Goal: Task Accomplishment & Management: Use online tool/utility

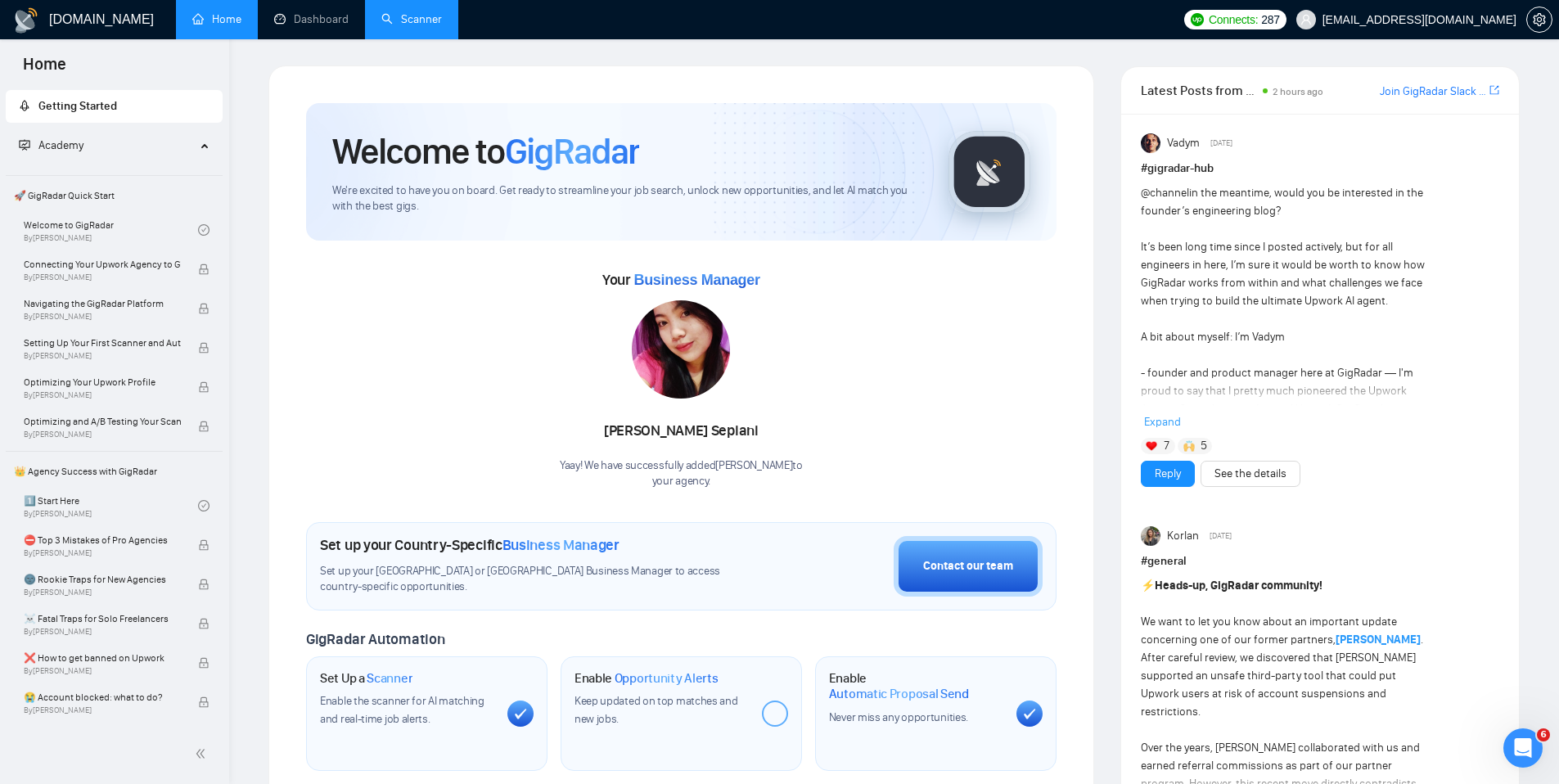
click at [385, 17] on link "Scanner" at bounding box center [412, 19] width 61 height 14
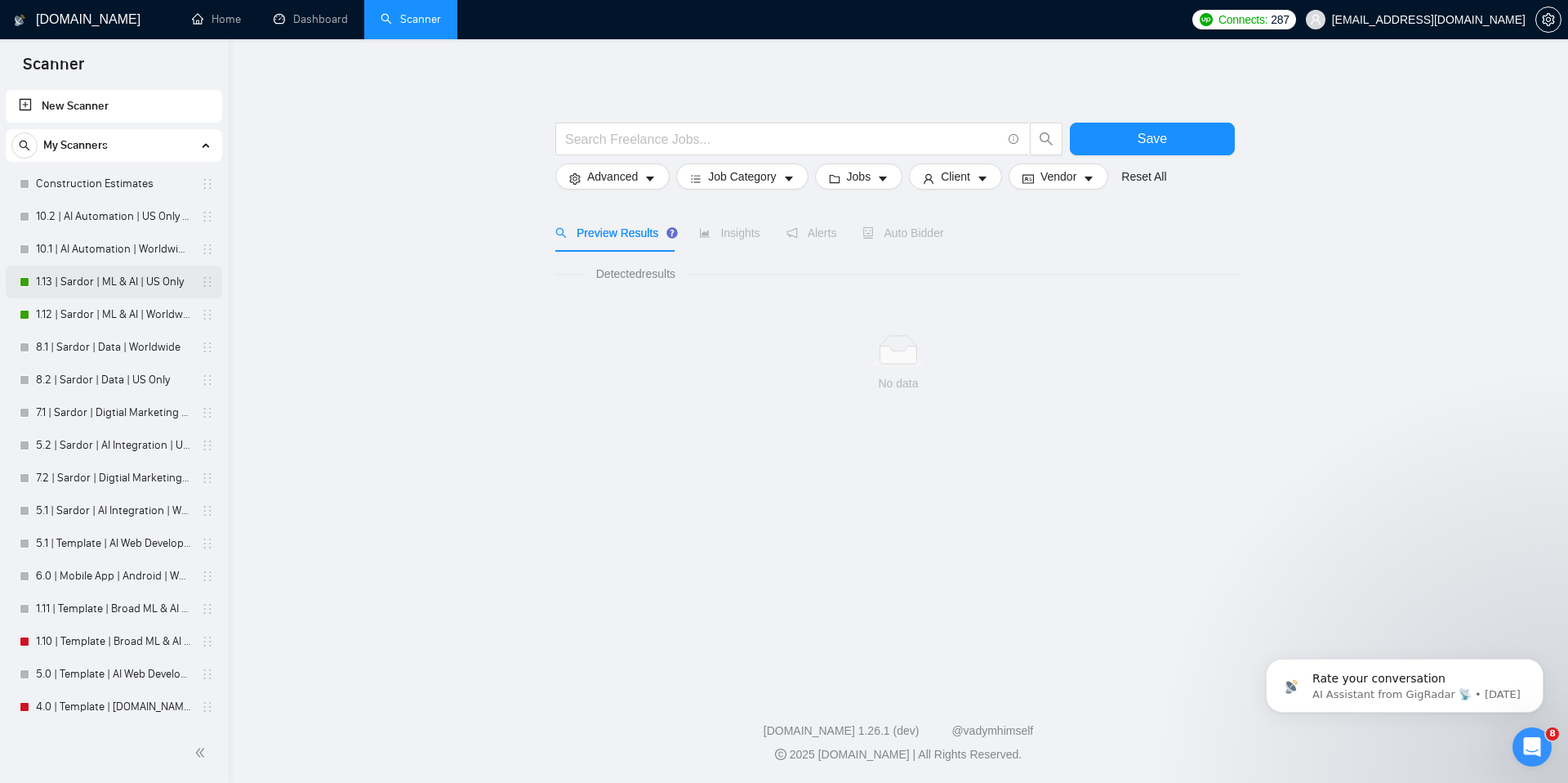
click at [78, 287] on link "1.13 | Sardor | ML & AI | US Only" at bounding box center [113, 282] width 155 height 33
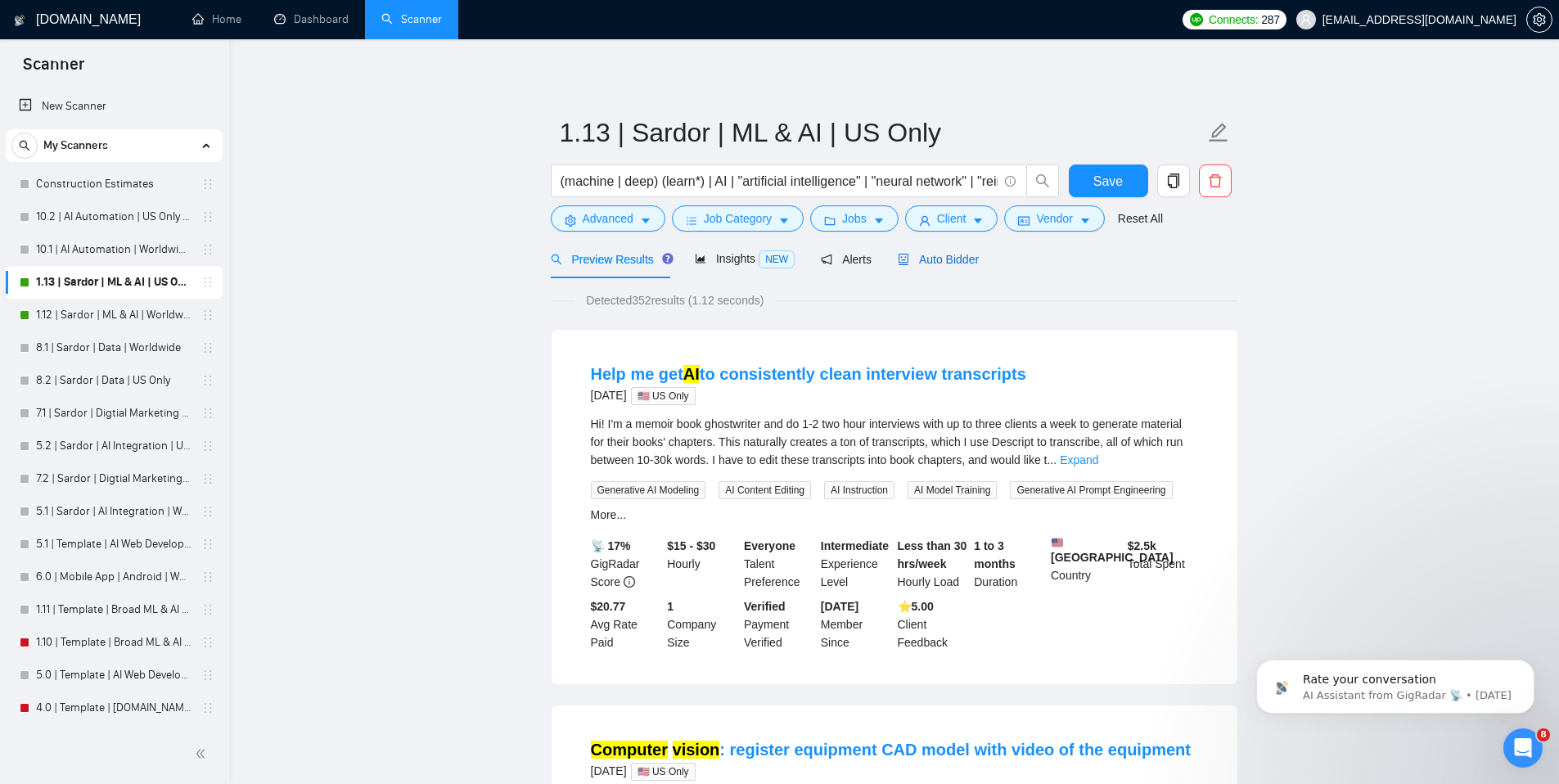
click at [952, 267] on div "Auto Bidder" at bounding box center [938, 259] width 81 height 18
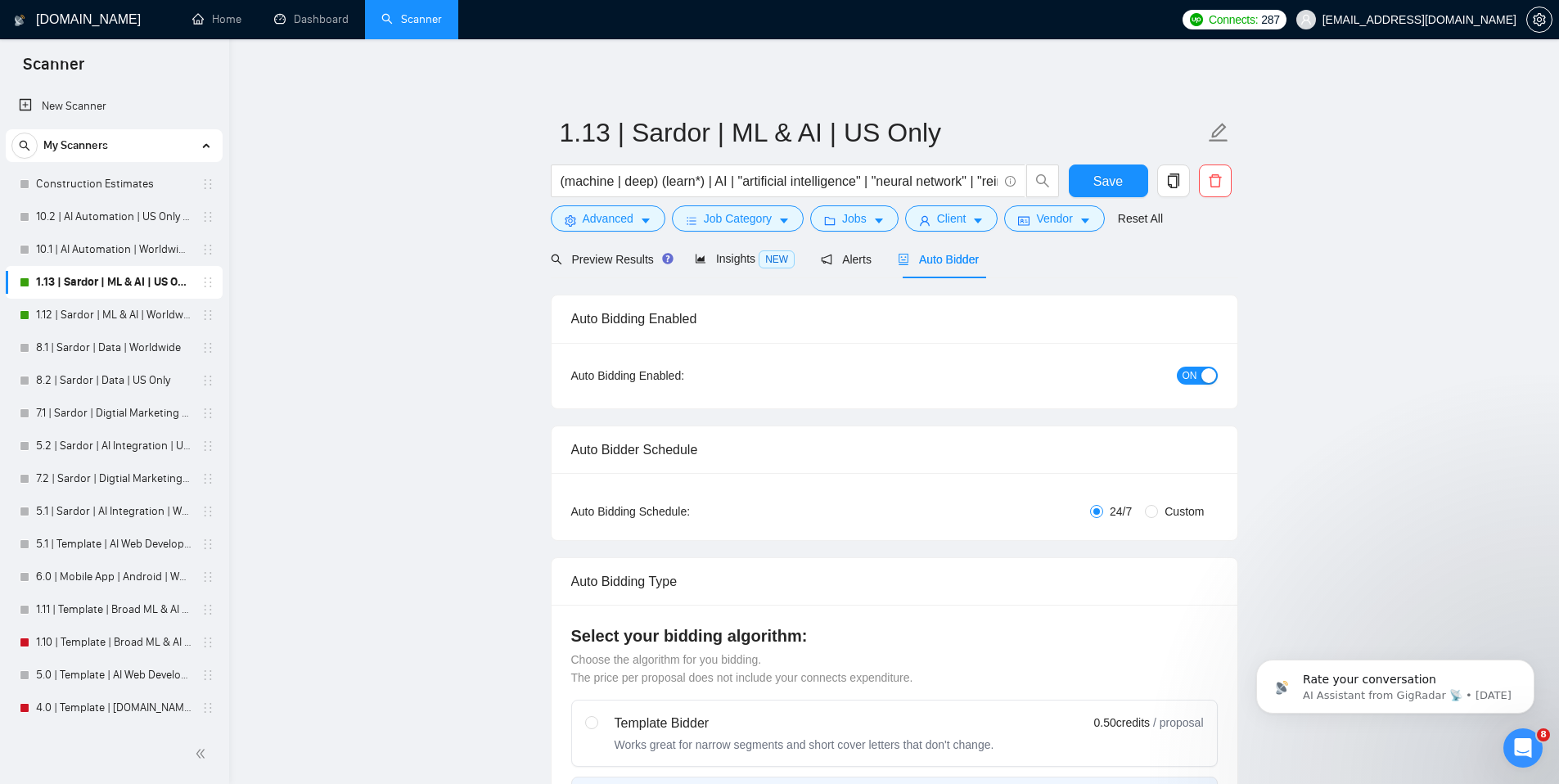
checkbox input "true"
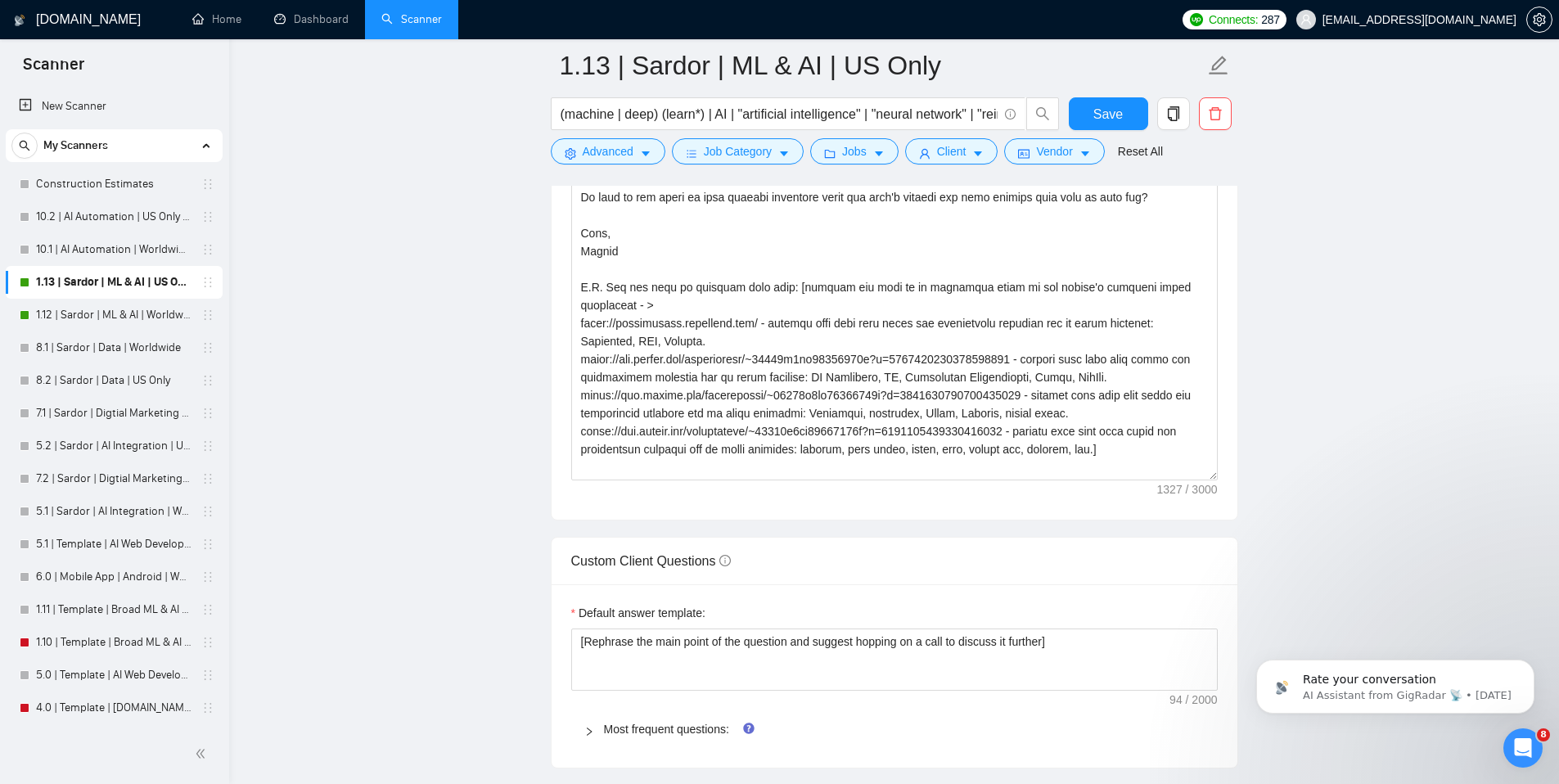
scroll to position [1952, 0]
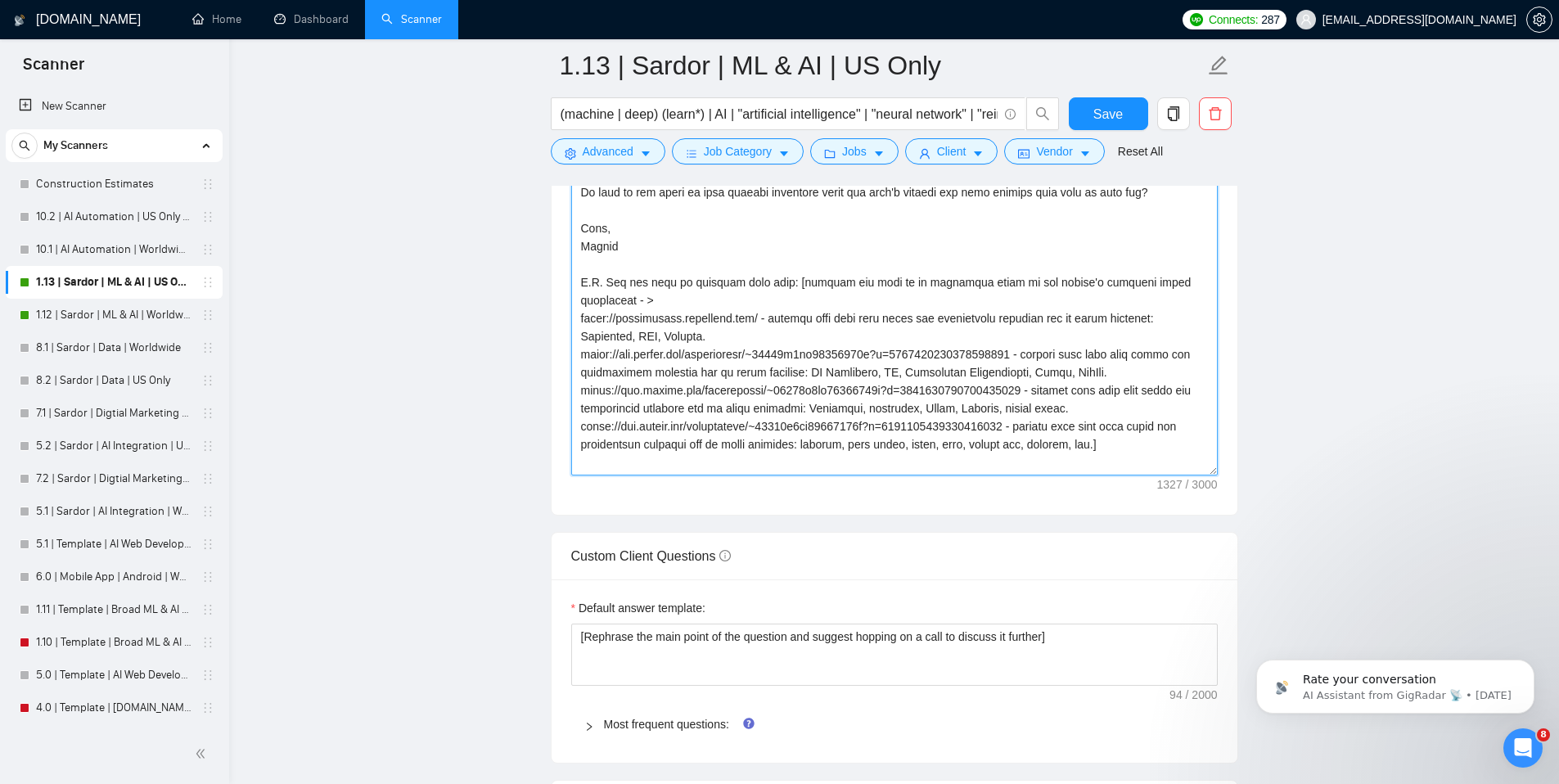
click at [795, 419] on textarea "Cover letter template:" at bounding box center [895, 291] width 646 height 368
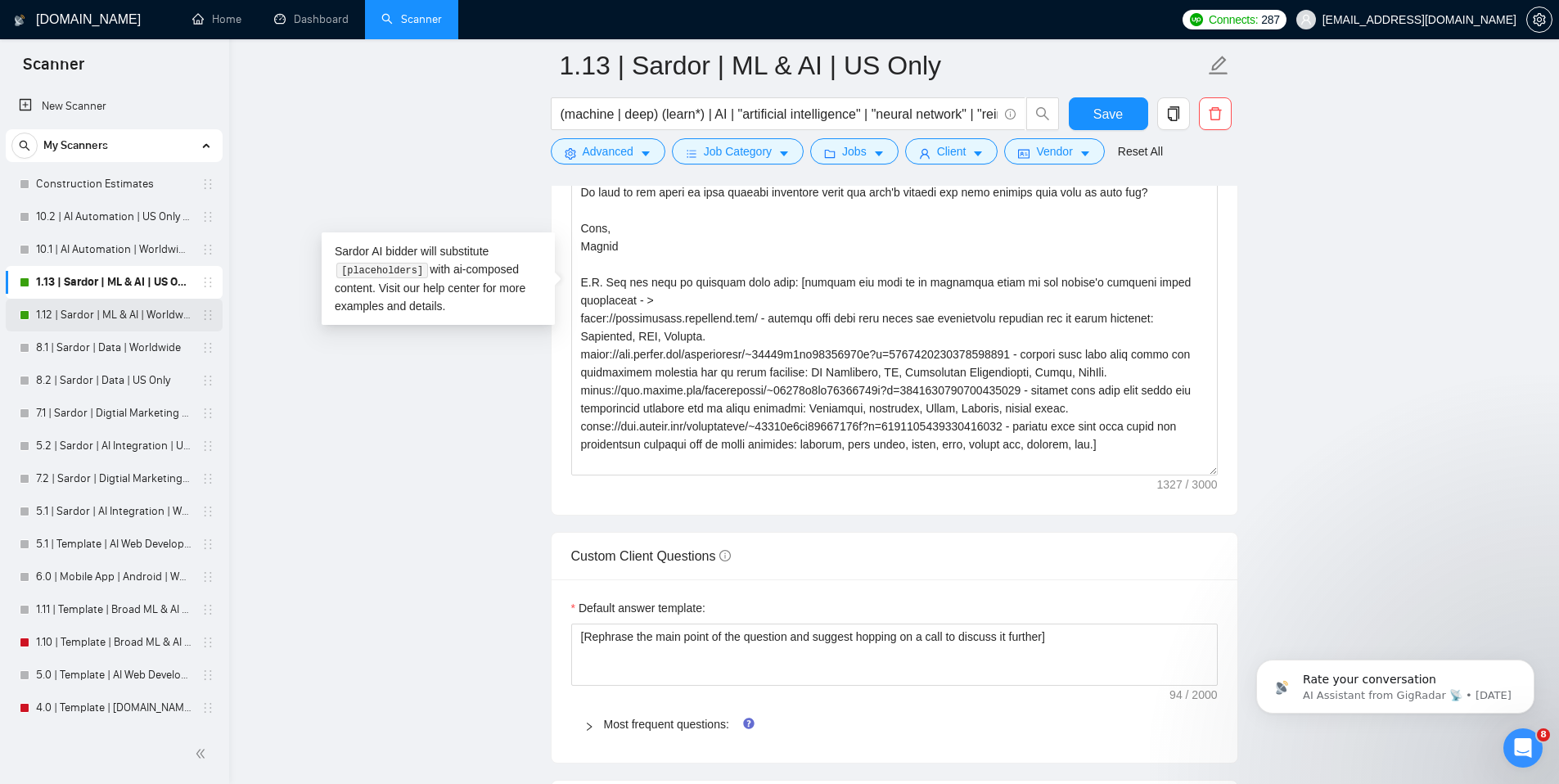
click at [120, 320] on link "1.12 | Sardor | ML & AI | Worldwide" at bounding box center [113, 315] width 155 height 33
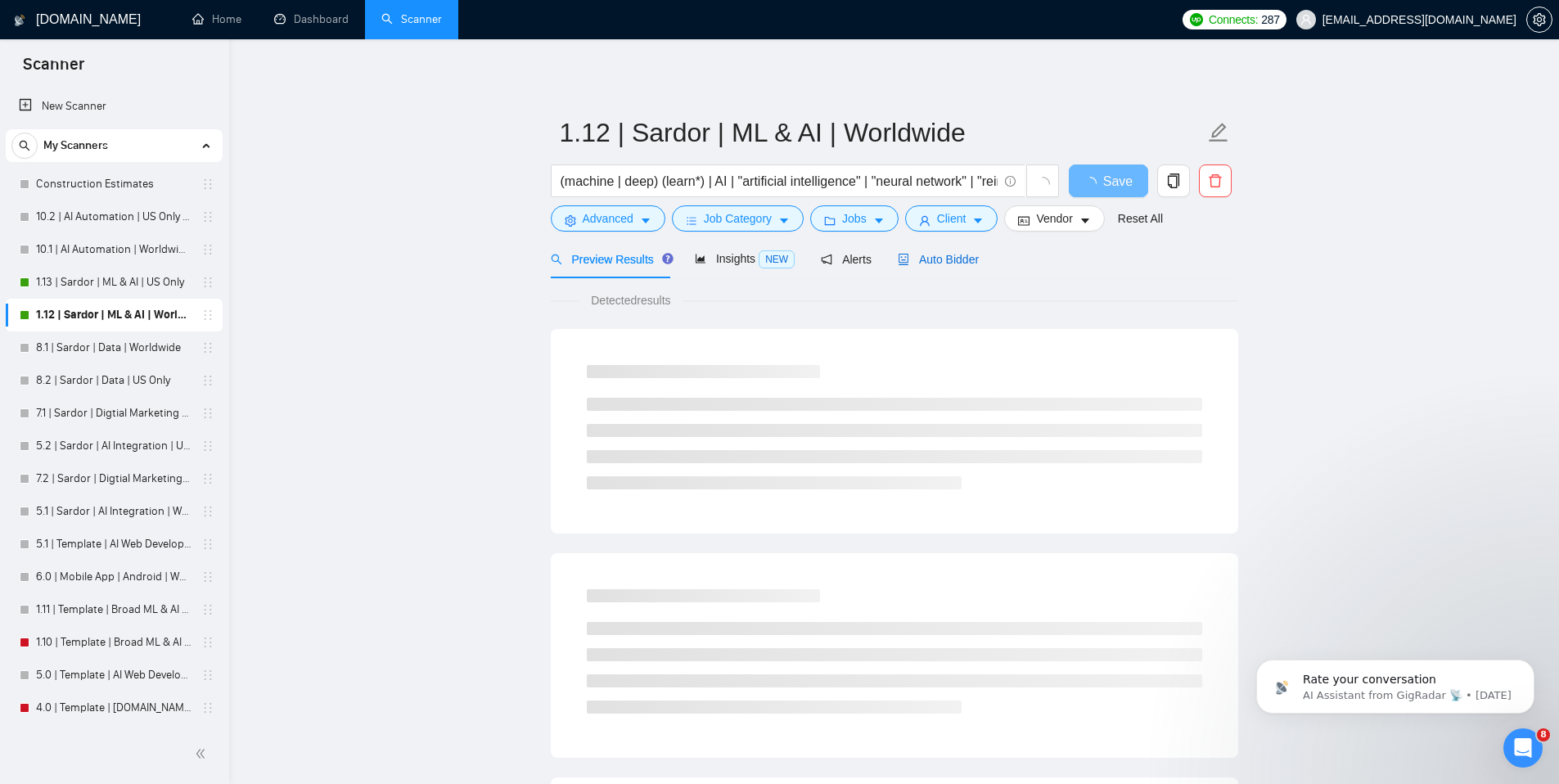
click at [930, 260] on span "Auto Bidder" at bounding box center [938, 259] width 81 height 13
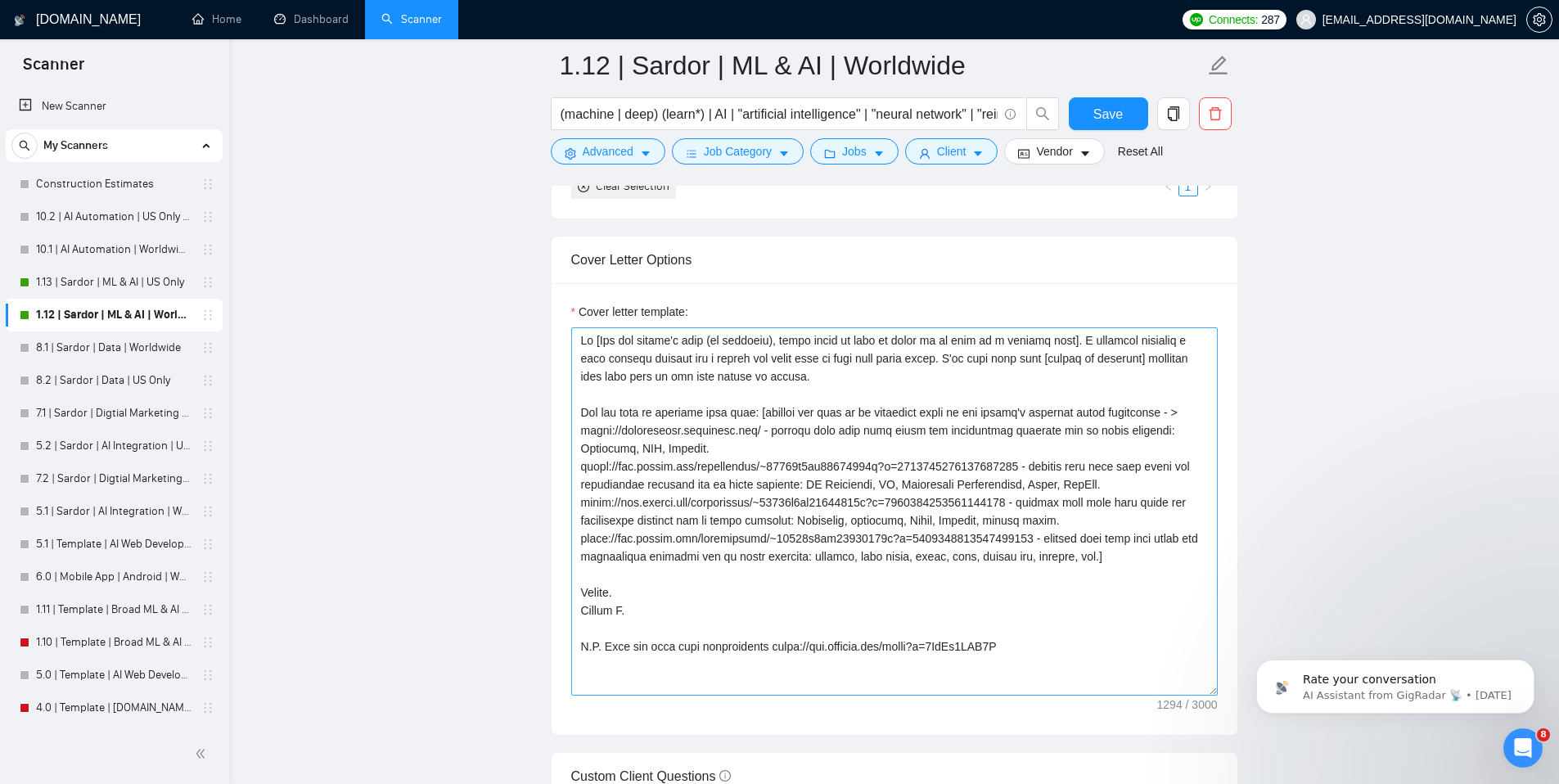
scroll to position [1762, 0]
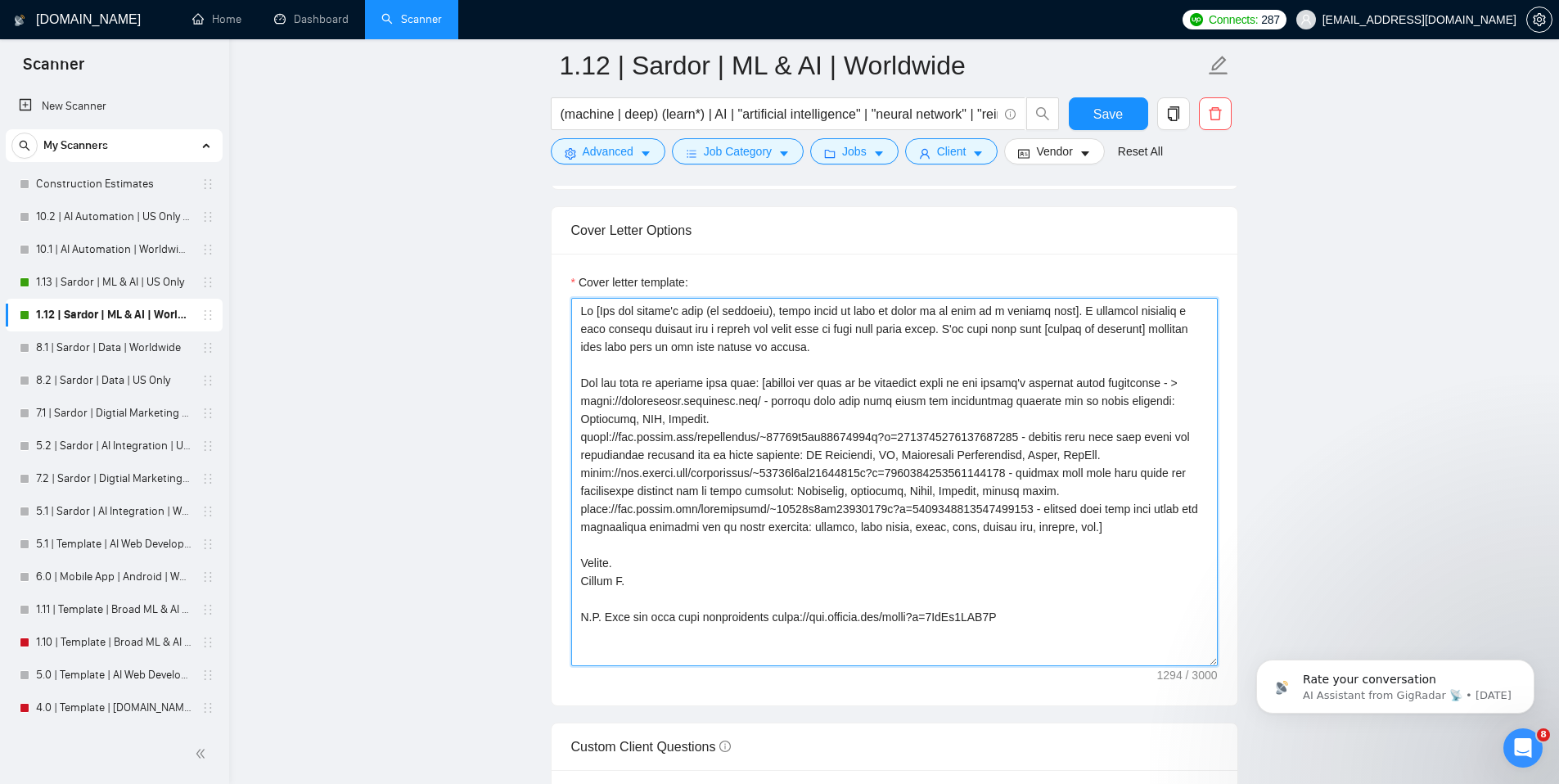
click at [807, 412] on textarea "Cover letter template:" at bounding box center [895, 482] width 646 height 368
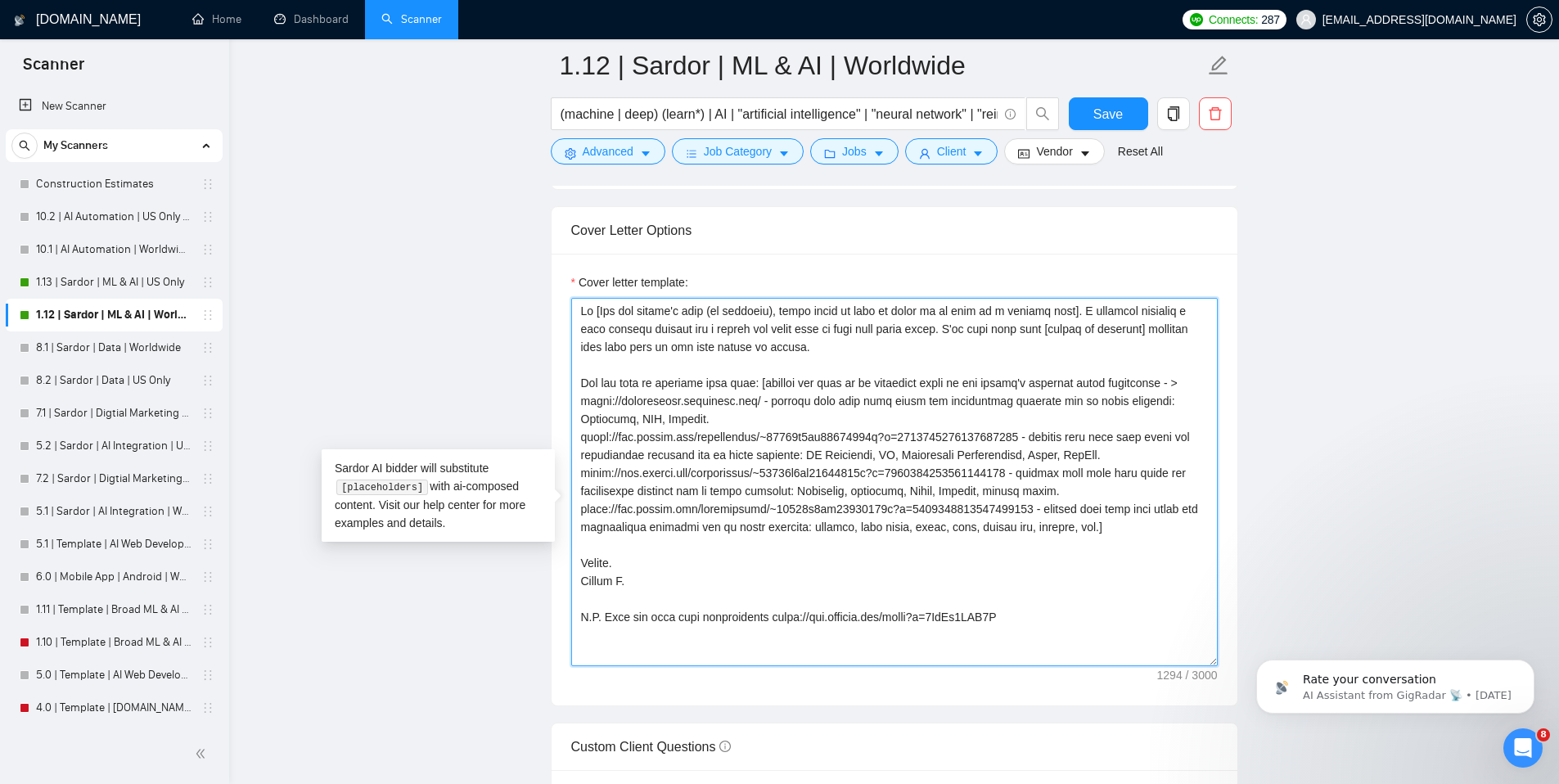
paste textarea "lor ipsumd’s ametc adip el seddoeiu]. Temp incidid u laboree dolorem aliqu E [a…"
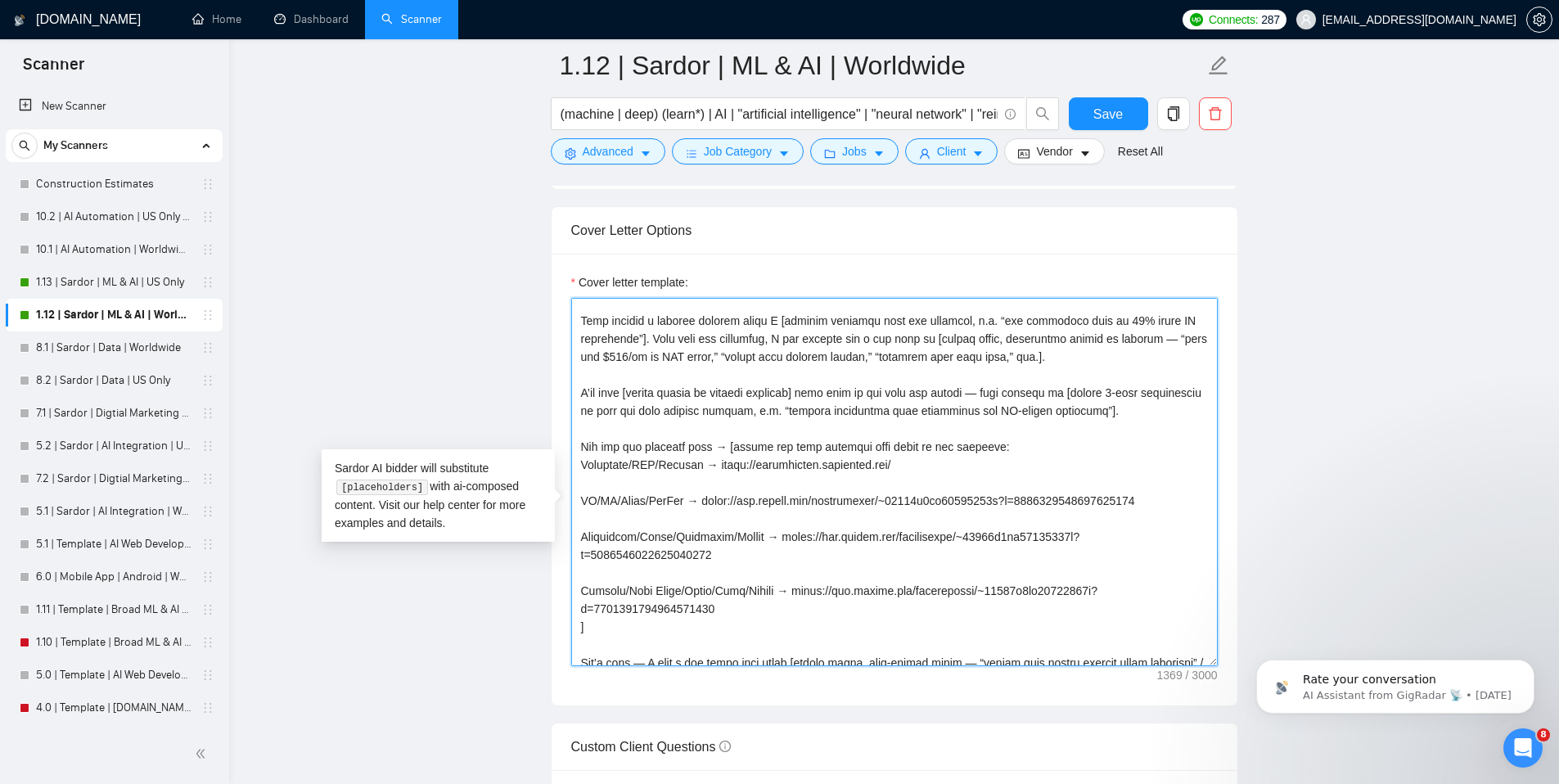
scroll to position [0, 0]
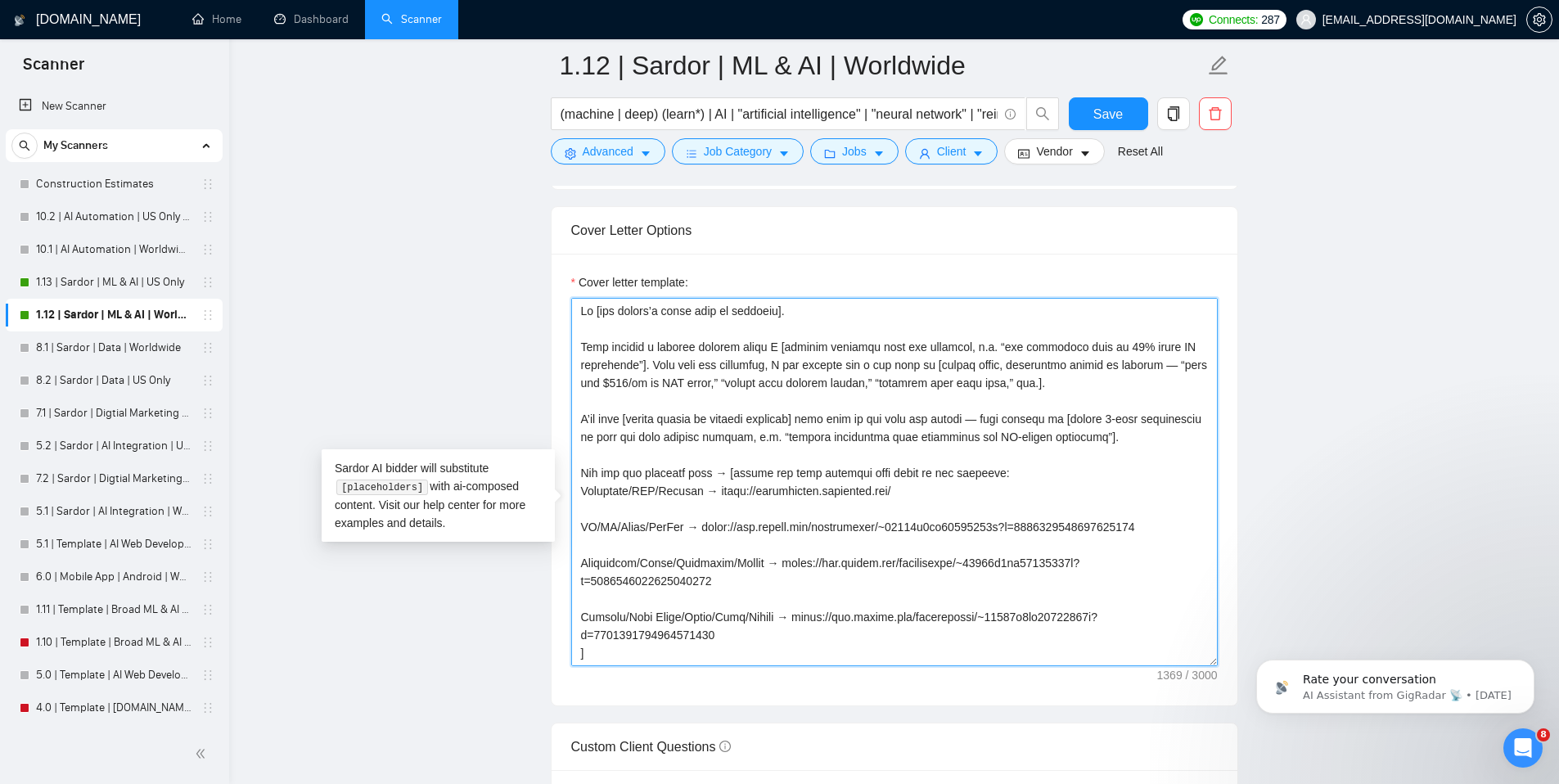
click at [580, 379] on textarea "Cover letter template:" at bounding box center [895, 482] width 646 height 368
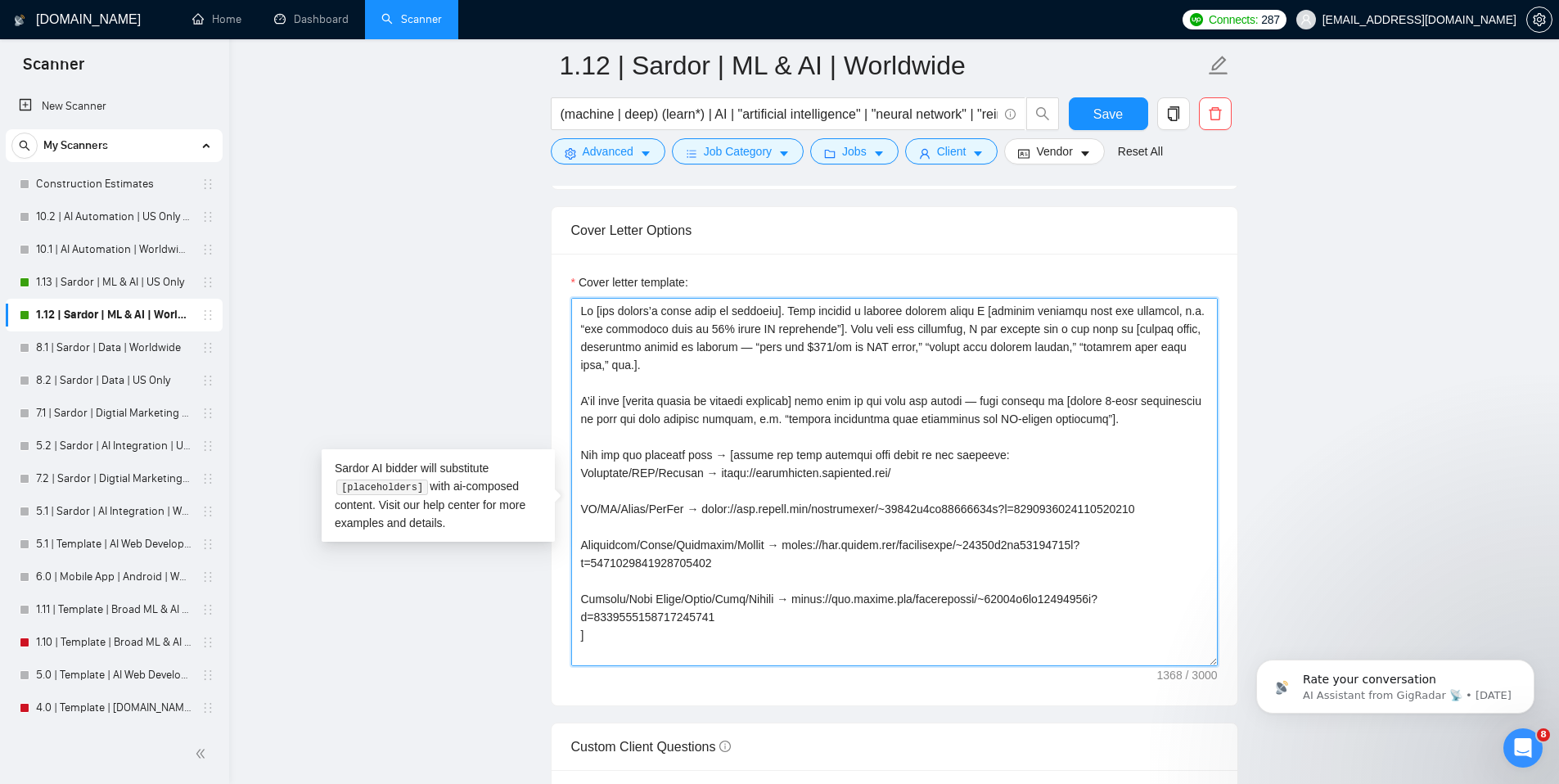
click at [842, 336] on textarea "Cover letter template:" at bounding box center [895, 482] width 646 height 368
drag, startPoint x: 997, startPoint y: 430, endPoint x: 978, endPoint y: 432, distance: 19.1
click at [978, 432] on textarea "Cover letter template:" at bounding box center [895, 482] width 646 height 368
drag, startPoint x: 1017, startPoint y: 429, endPoint x: 986, endPoint y: 428, distance: 31.0
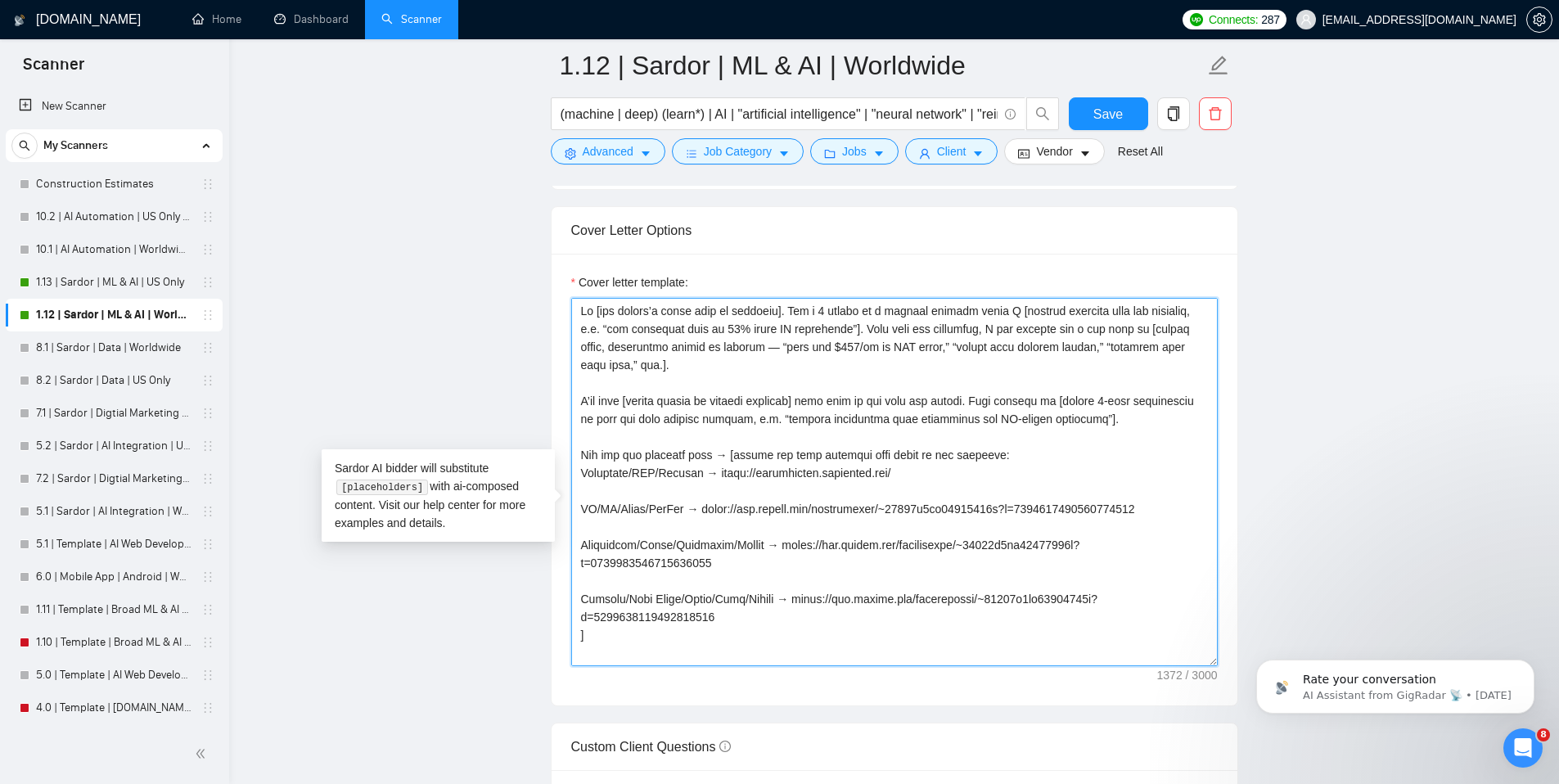
click at [986, 428] on textarea "Cover letter template:" at bounding box center [895, 482] width 646 height 368
click at [729, 500] on textarea "Cover letter template:" at bounding box center [895, 482] width 646 height 368
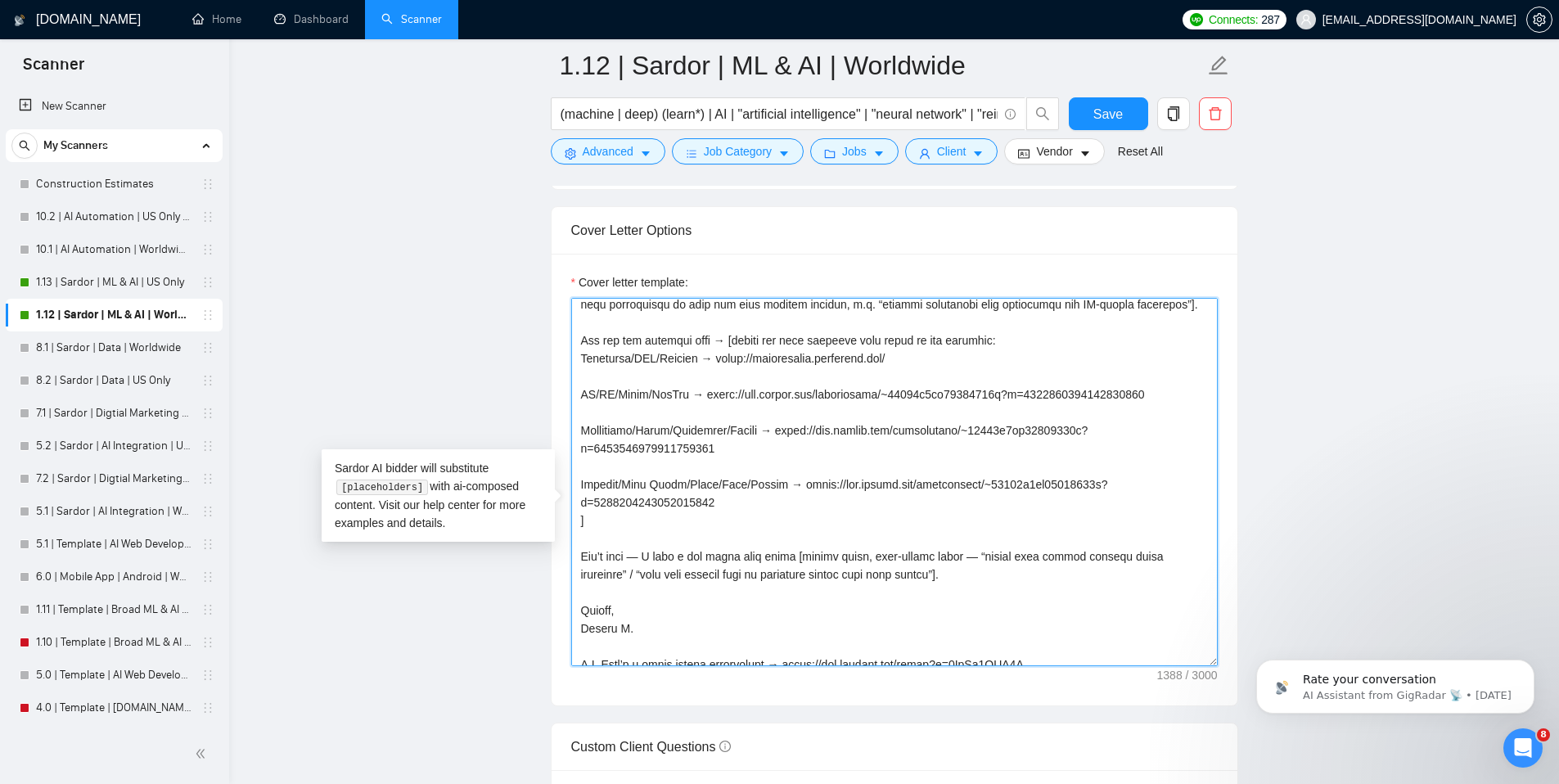
scroll to position [144, 0]
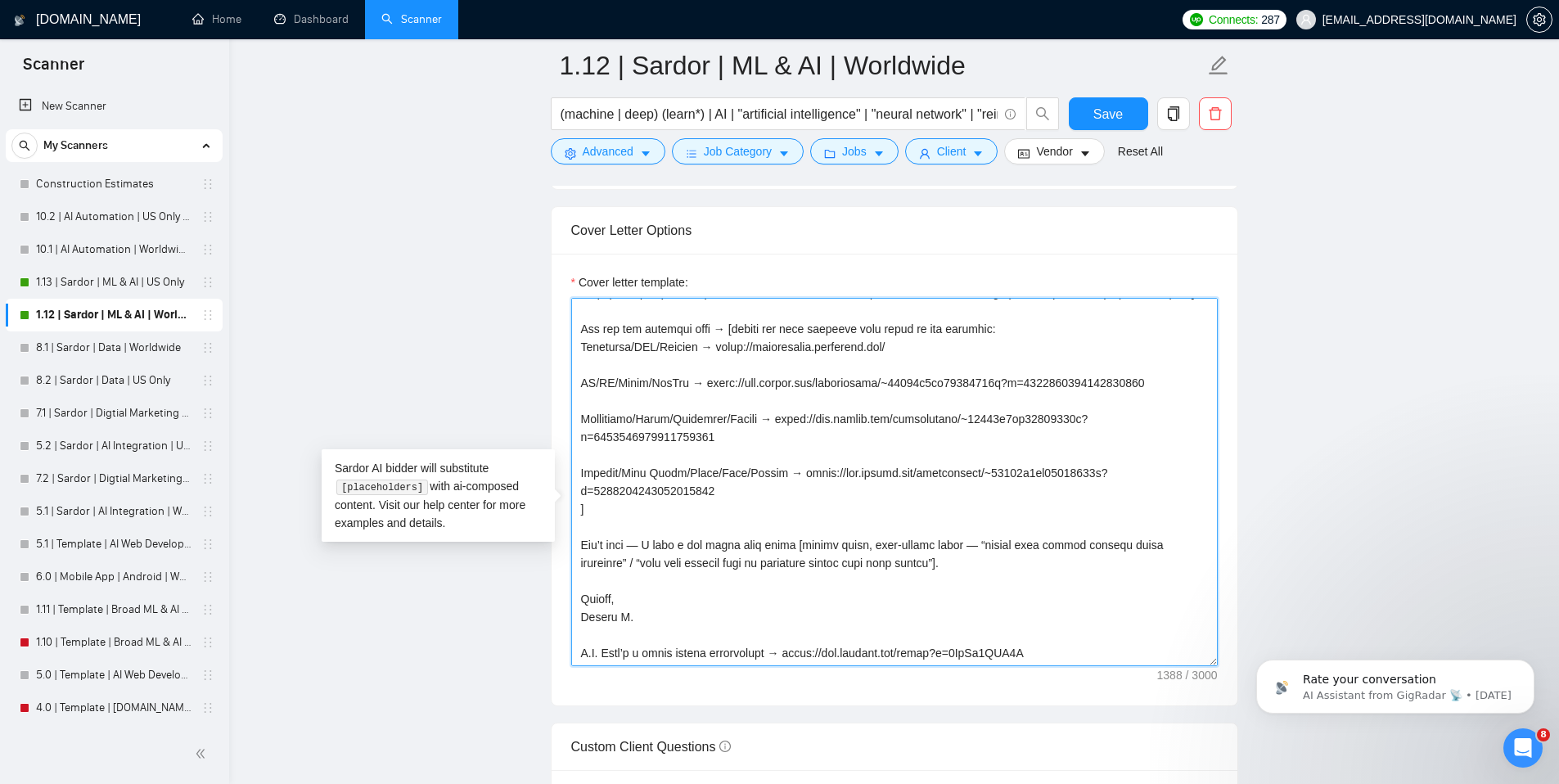
drag, startPoint x: 645, startPoint y: 574, endPoint x: 632, endPoint y: 575, distance: 13.0
click at [632, 575] on textarea "Cover letter template:" at bounding box center [895, 482] width 646 height 368
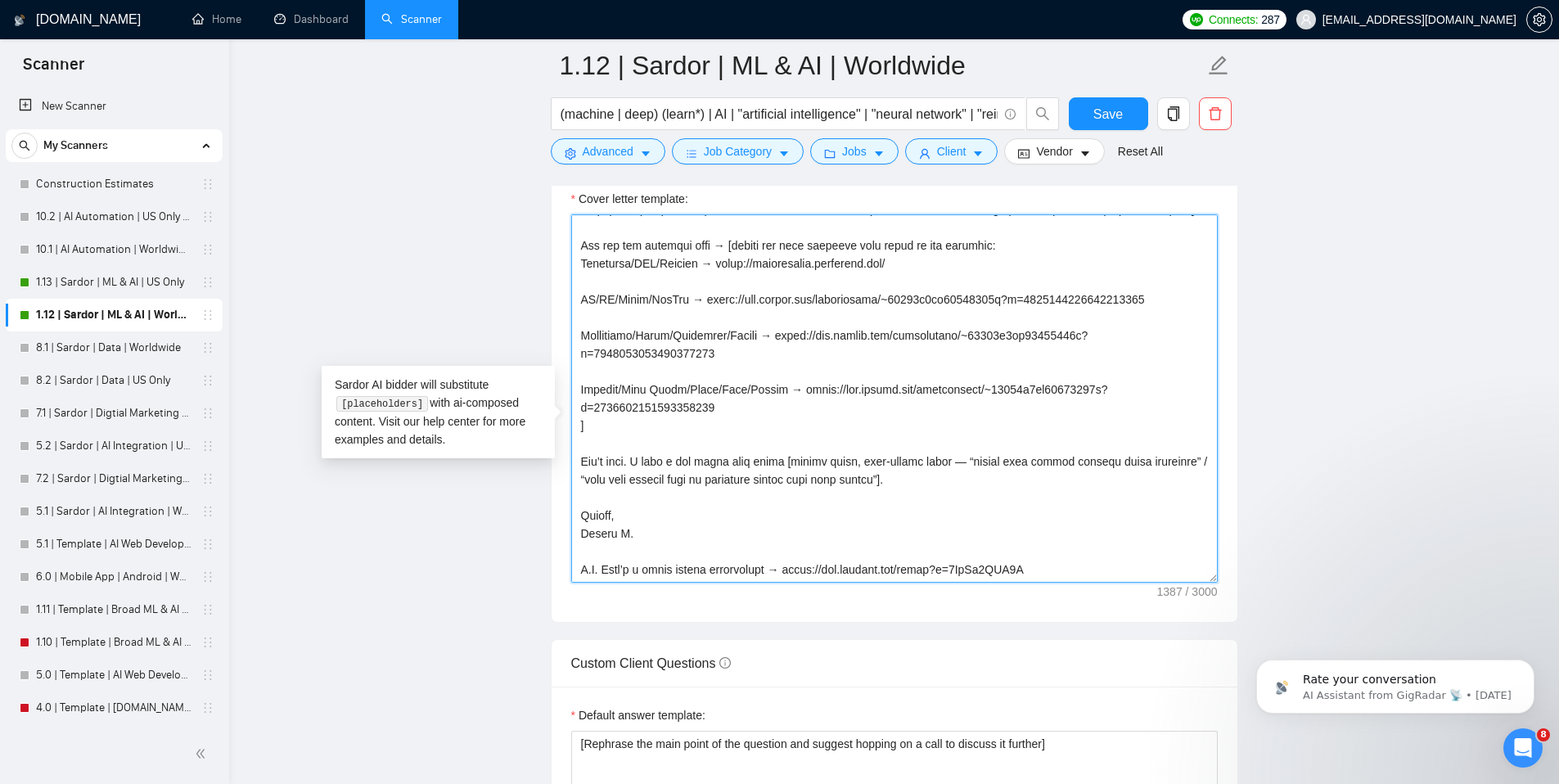
scroll to position [1854, 0]
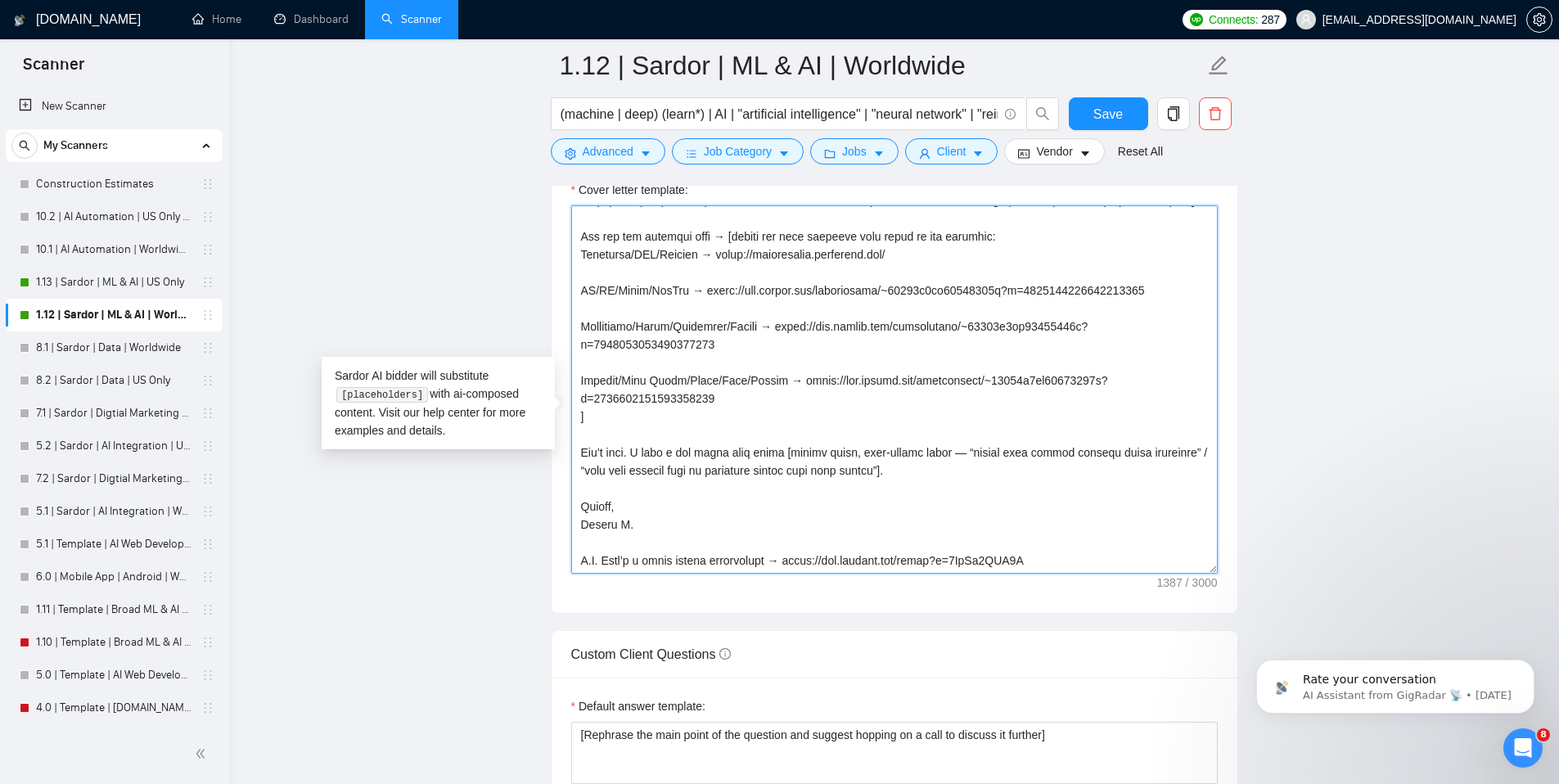
click at [663, 544] on textarea "Cover letter template:" at bounding box center [895, 390] width 646 height 368
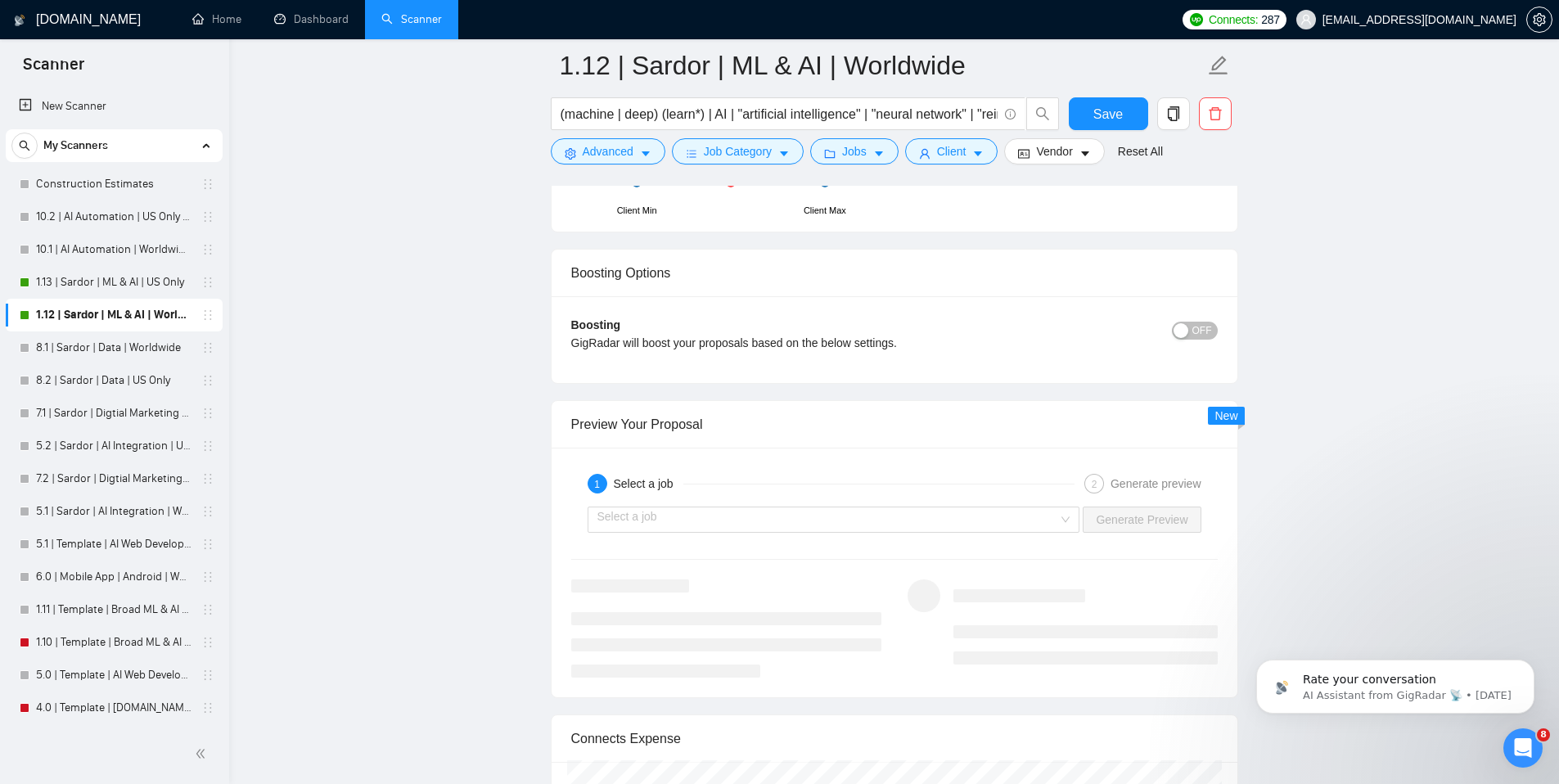
scroll to position [2932, 0]
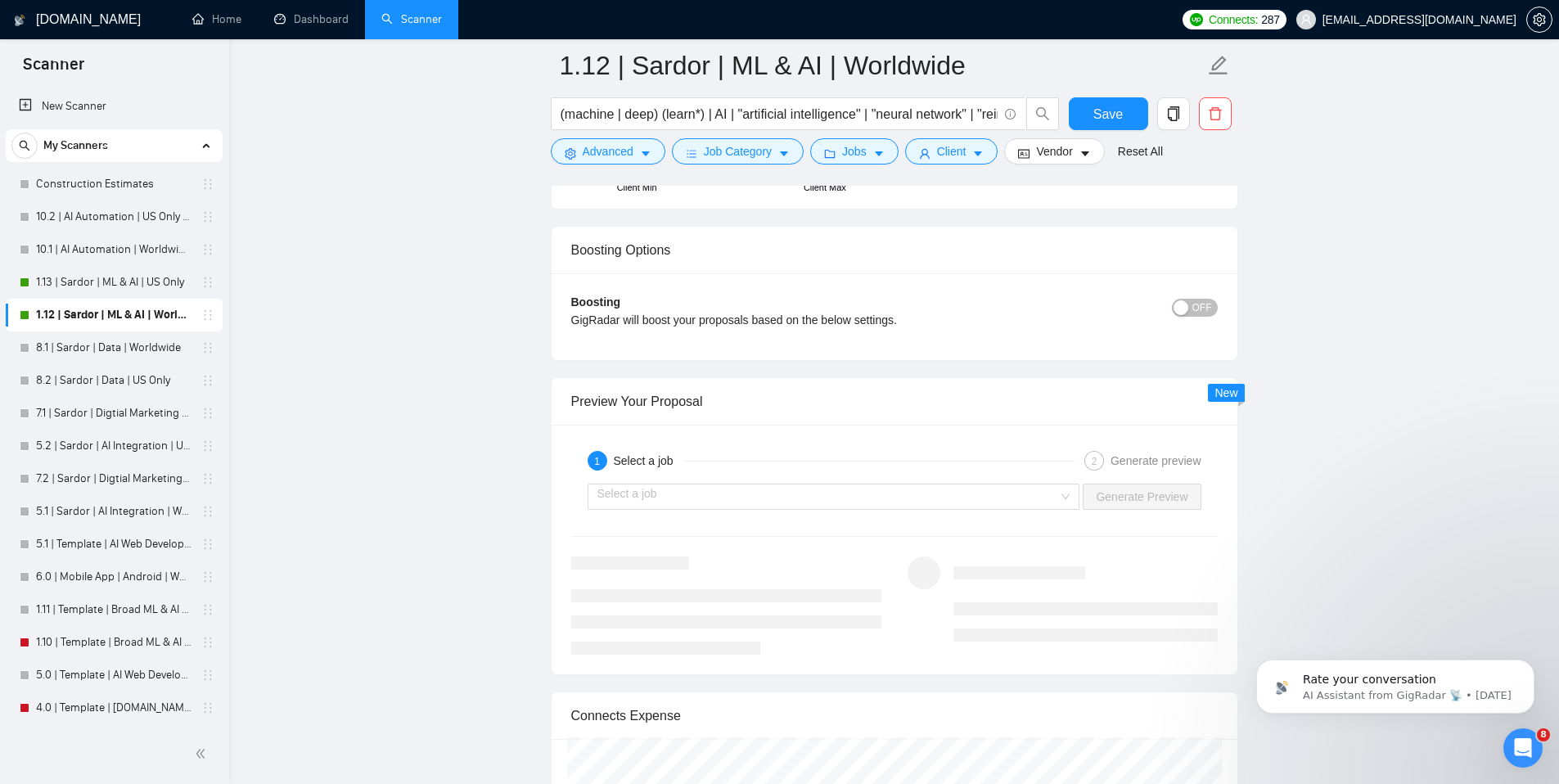
click at [928, 517] on div "Select a job Generate Preview" at bounding box center [895, 496] width 650 height 39
click at [915, 509] on input "search" at bounding box center [828, 497] width 461 height 24
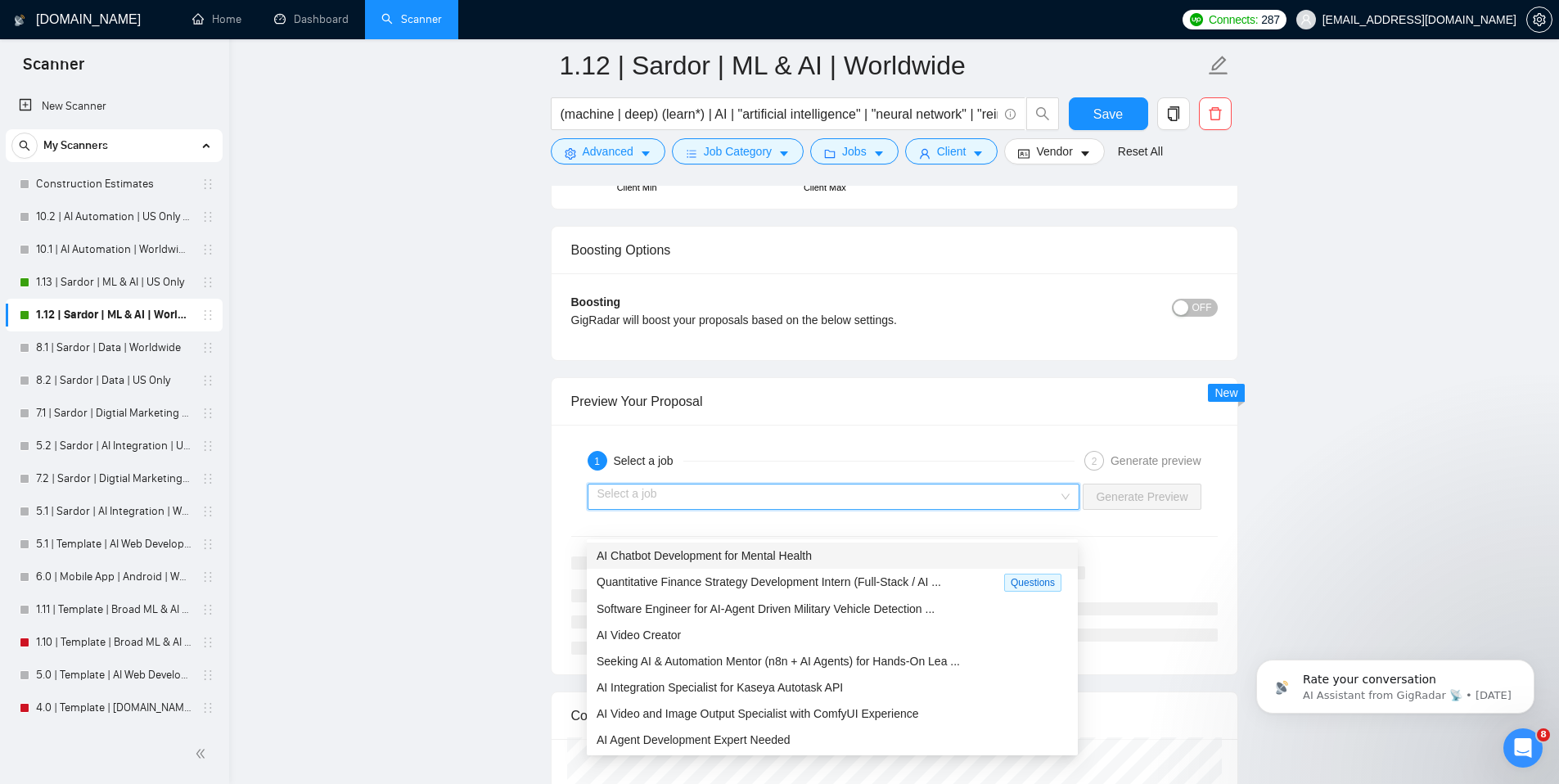
click at [847, 560] on div "AI Chatbot Development for Mental Health" at bounding box center [832, 555] width 472 height 18
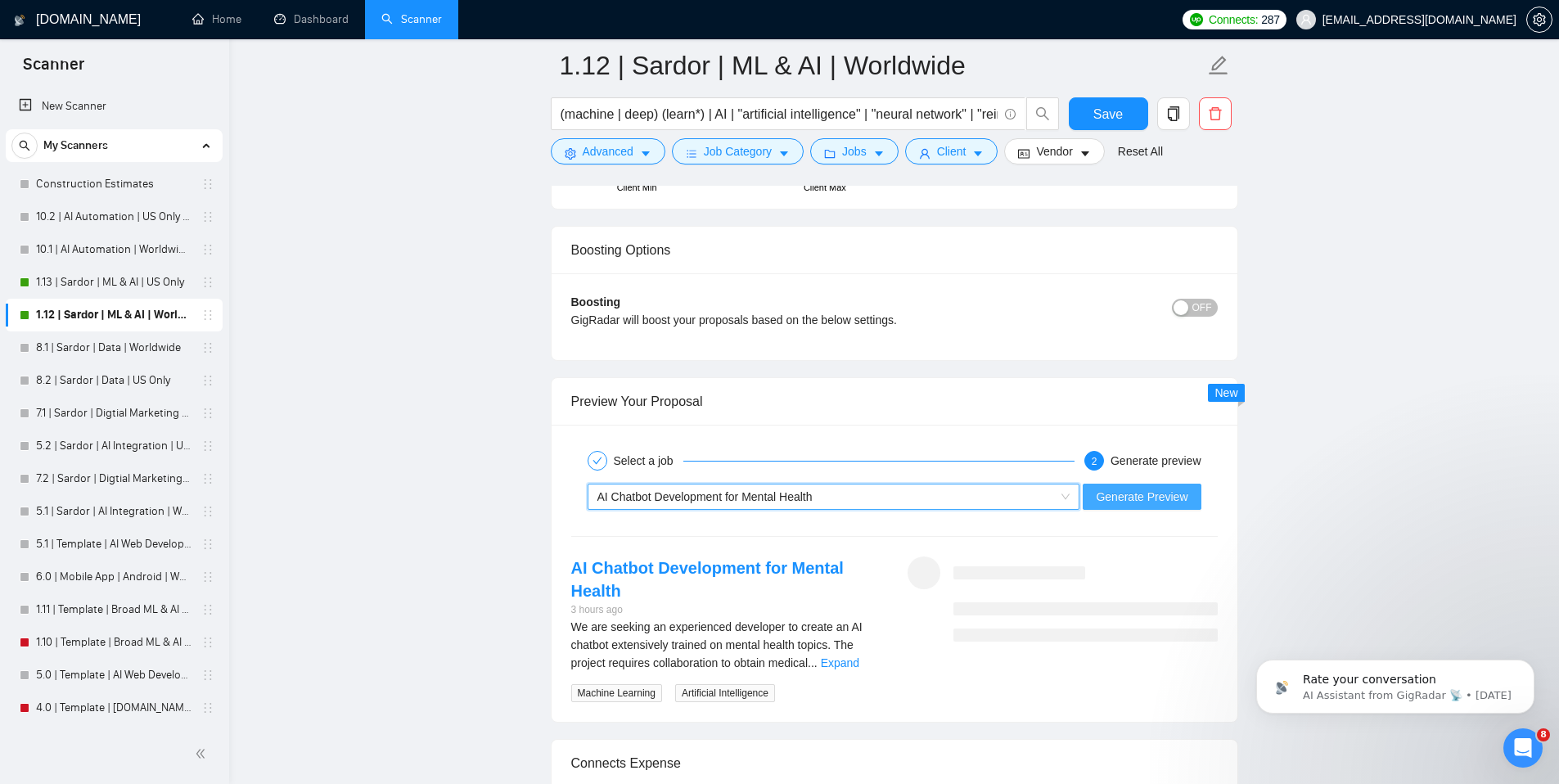
click at [1140, 505] on span "Generate Preview" at bounding box center [1142, 497] width 92 height 18
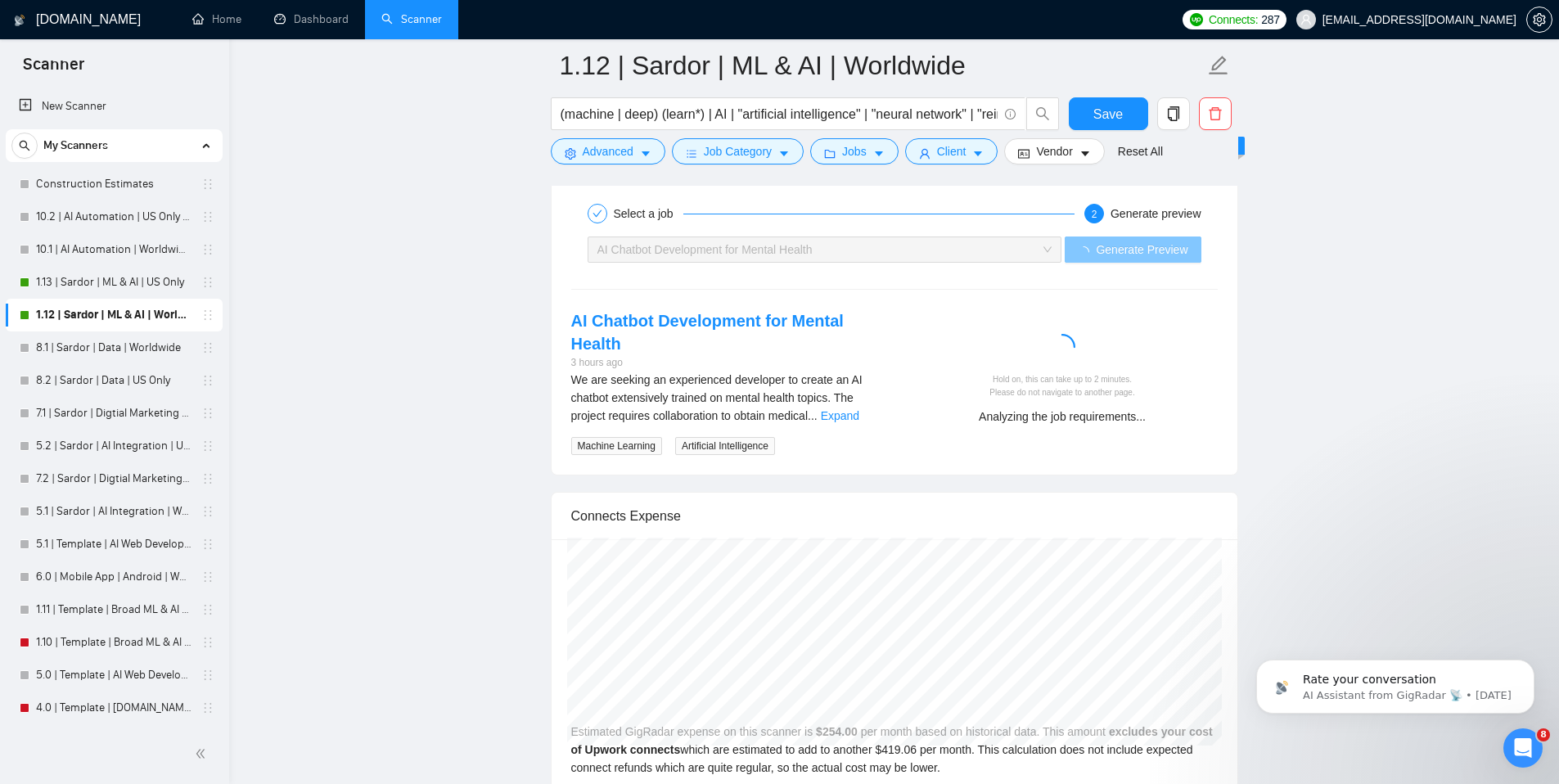
scroll to position [3199, 0]
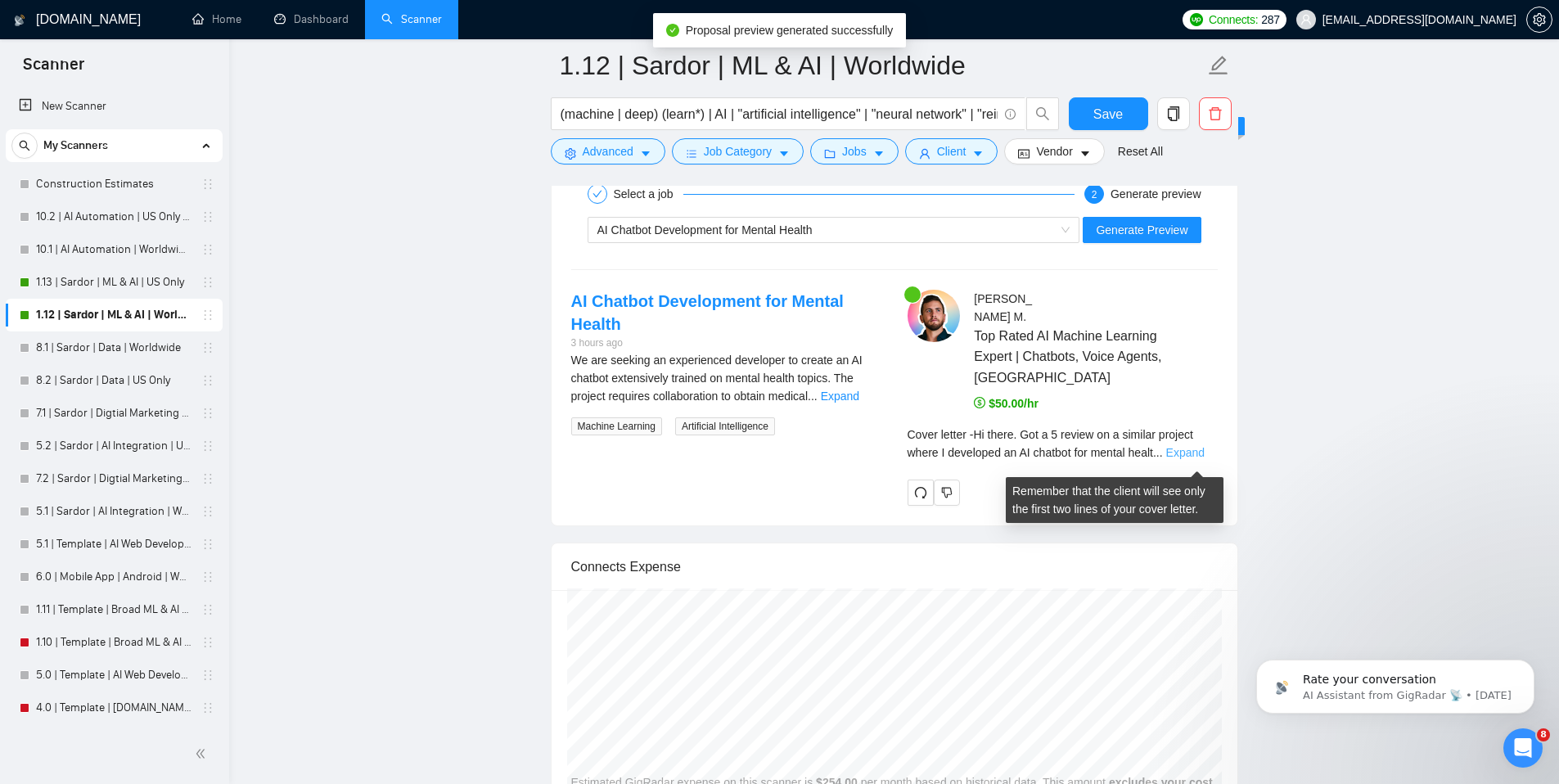
click at [1188, 459] on link "Expand" at bounding box center [1186, 452] width 38 height 13
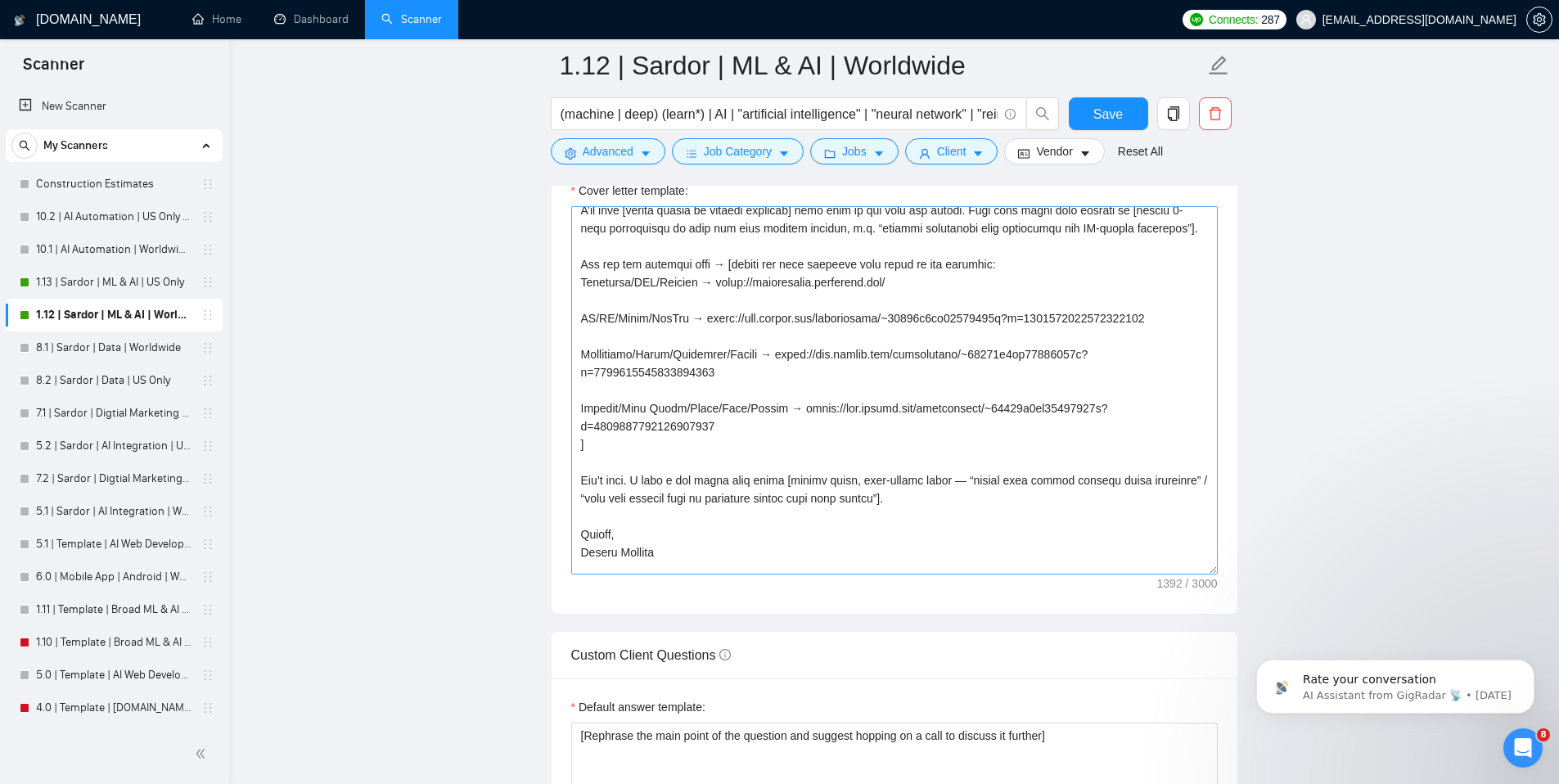
scroll to position [0, 0]
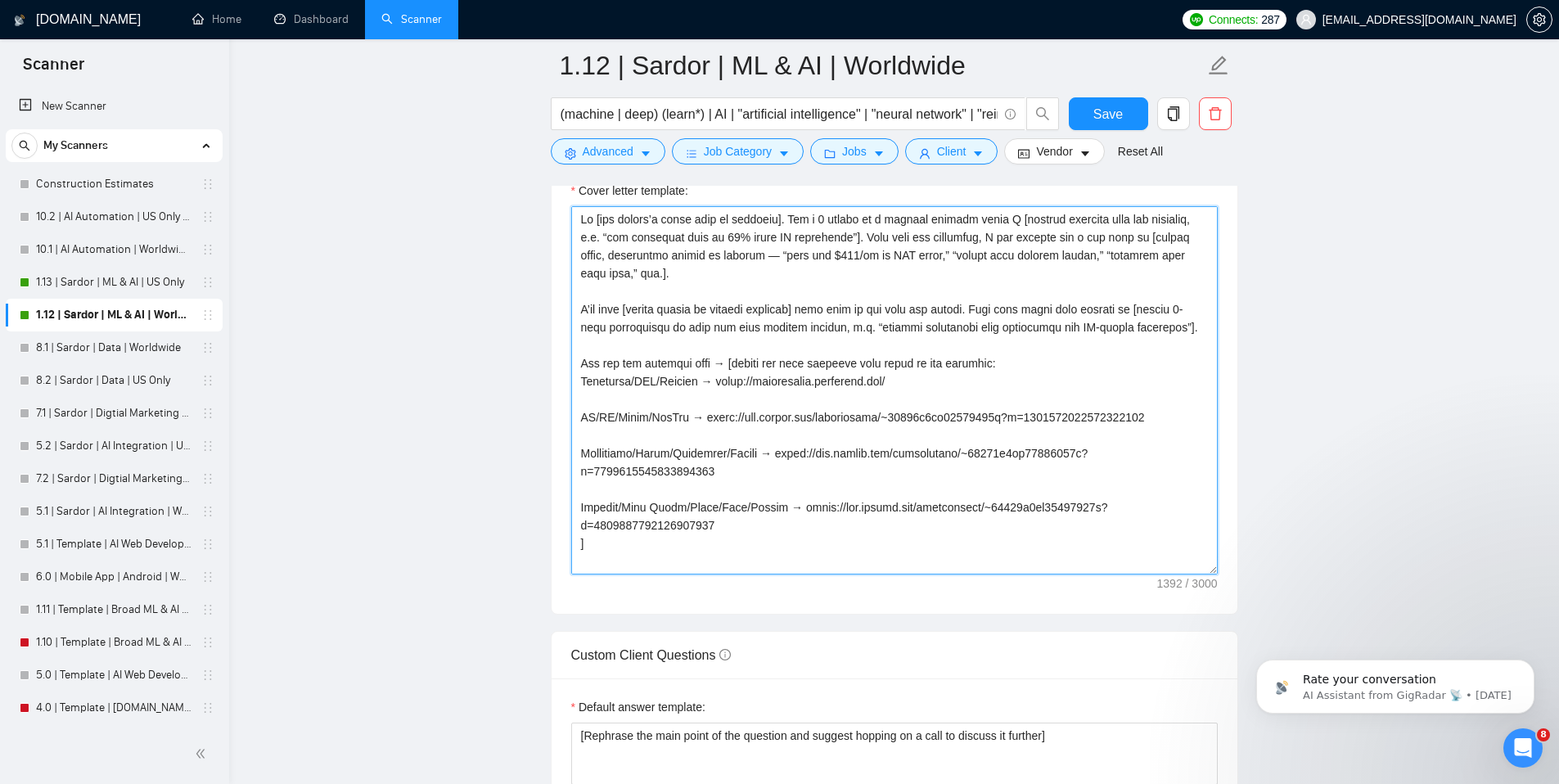
click at [827, 247] on textarea "Cover letter template:" at bounding box center [895, 390] width 646 height 368
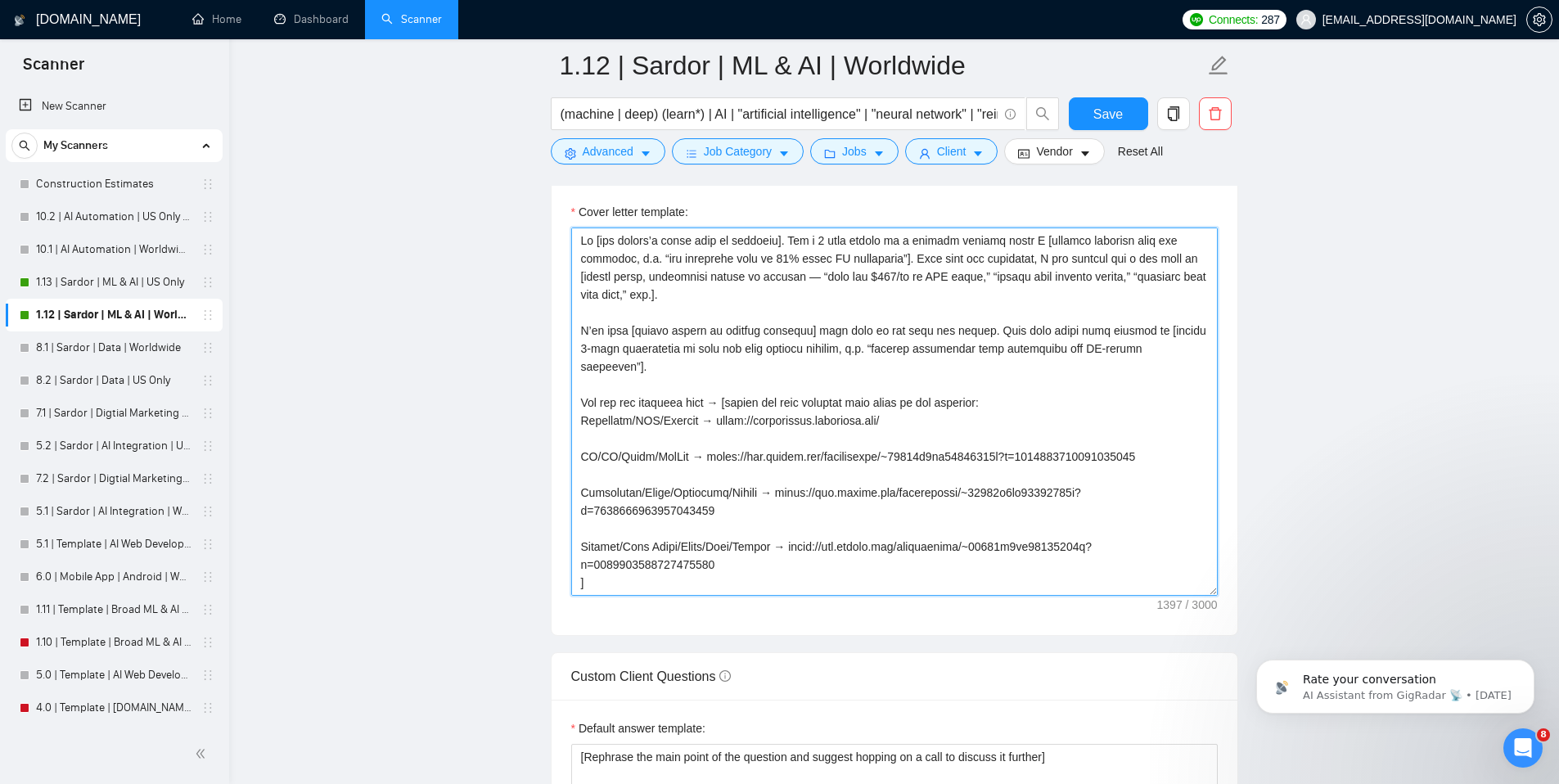
scroll to position [1812, 0]
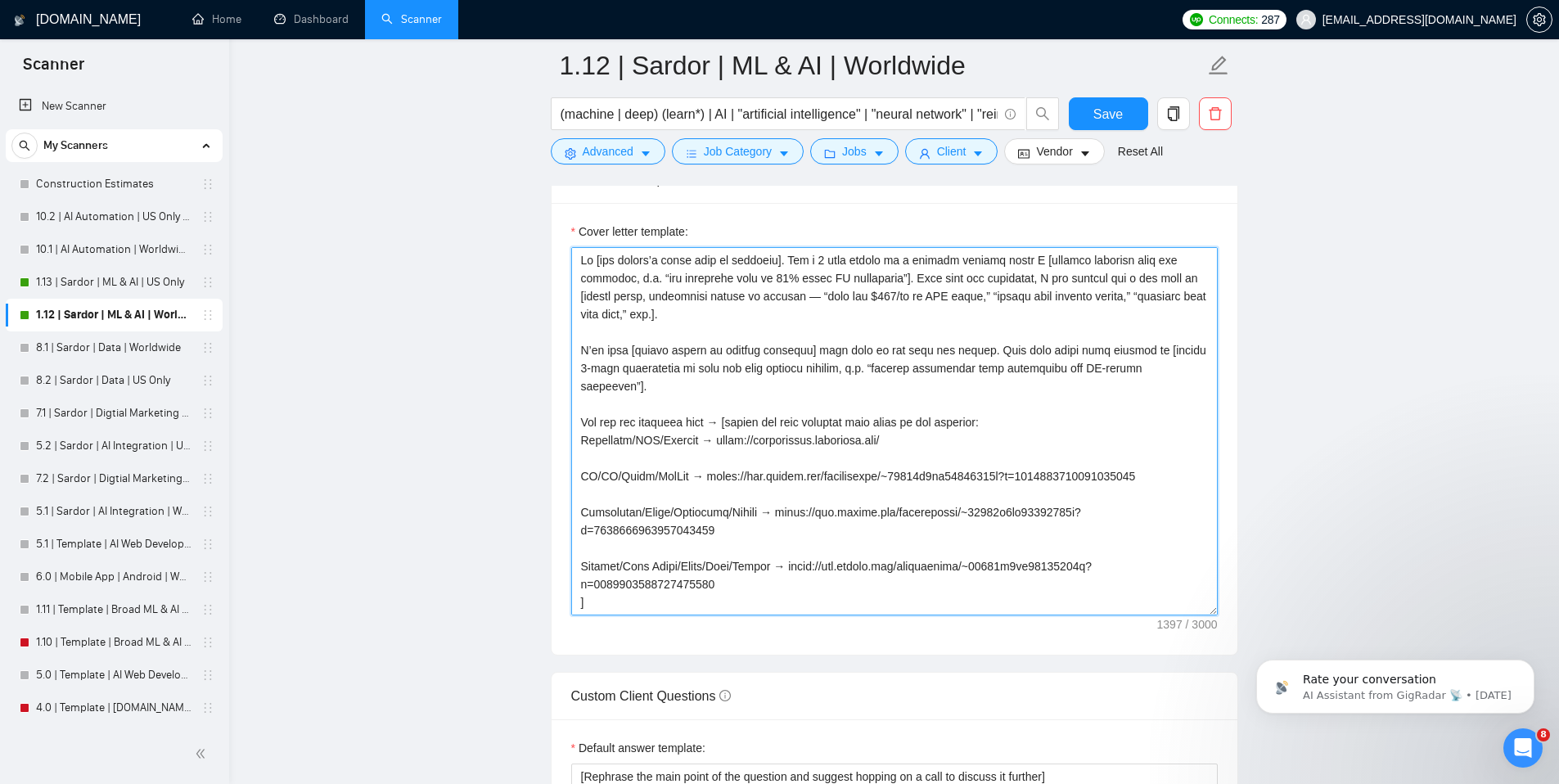
click at [1186, 379] on textarea "Cover letter template:" at bounding box center [895, 432] width 646 height 368
click at [675, 411] on textarea "Cover letter template:" at bounding box center [895, 432] width 646 height 368
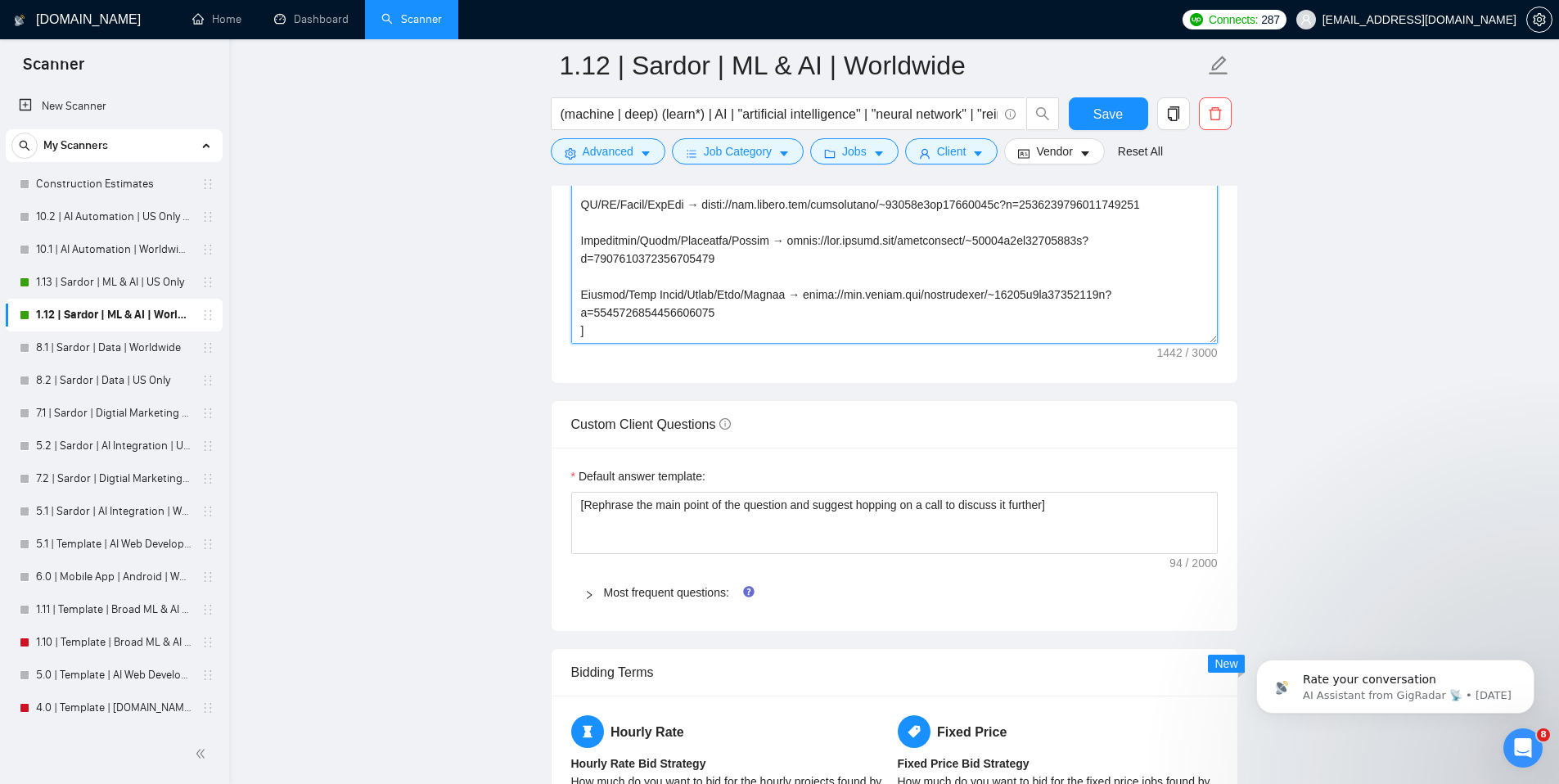
scroll to position [1911, 0]
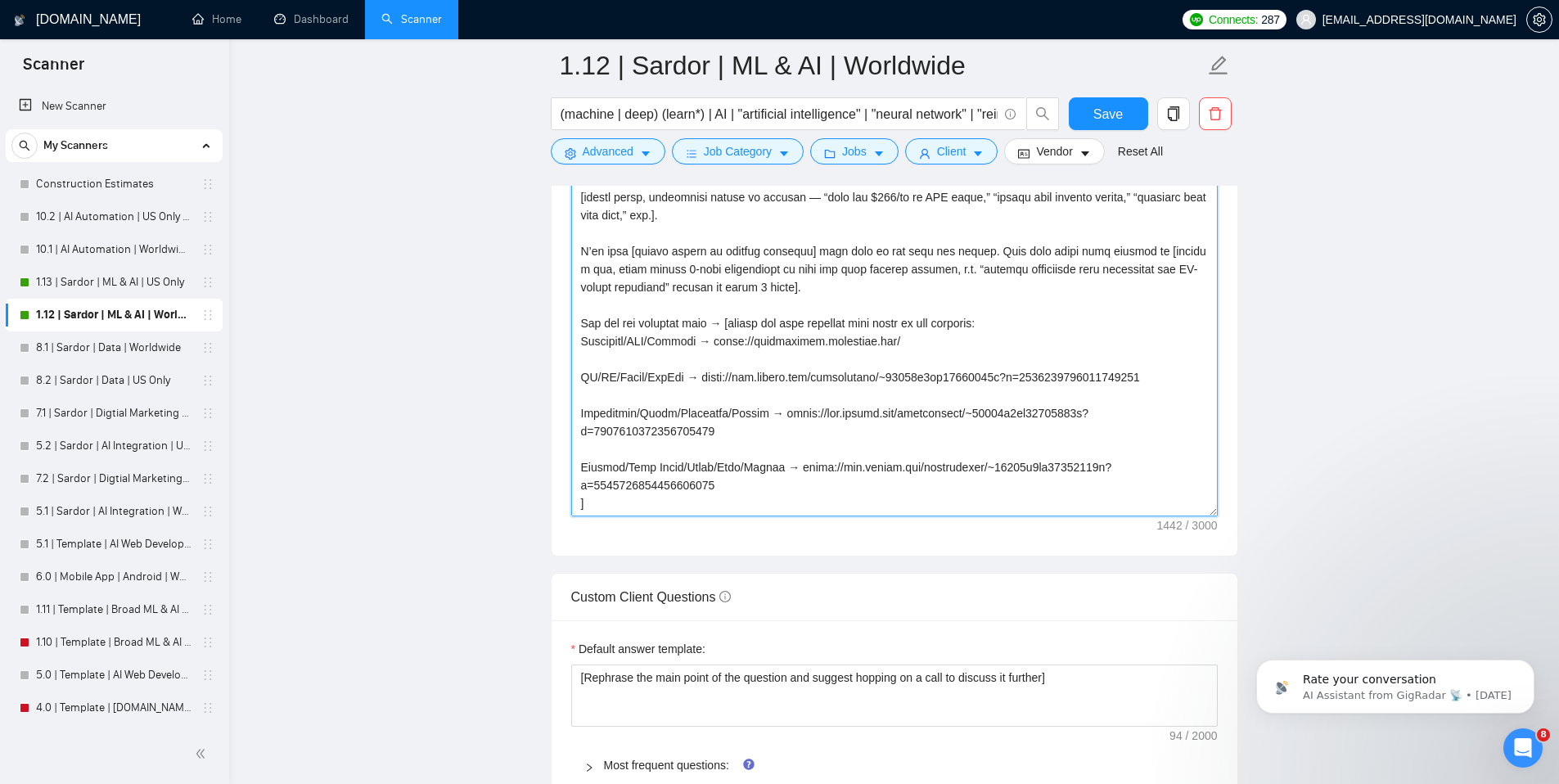
drag, startPoint x: 765, startPoint y: 313, endPoint x: 774, endPoint y: 313, distance: 9.0
click at [774, 313] on textarea "Cover letter template:" at bounding box center [895, 333] width 646 height 368
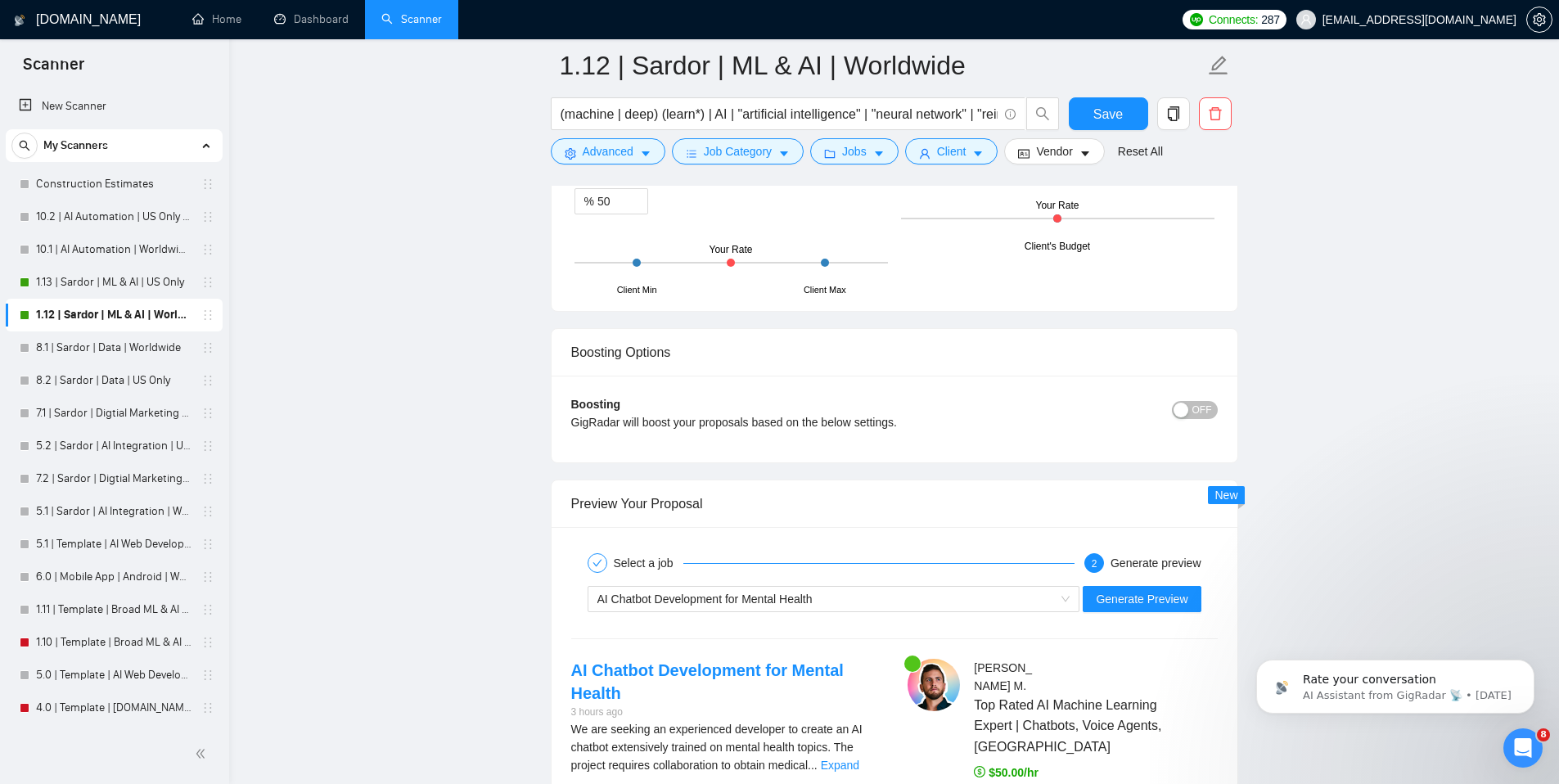
scroll to position [3194, 0]
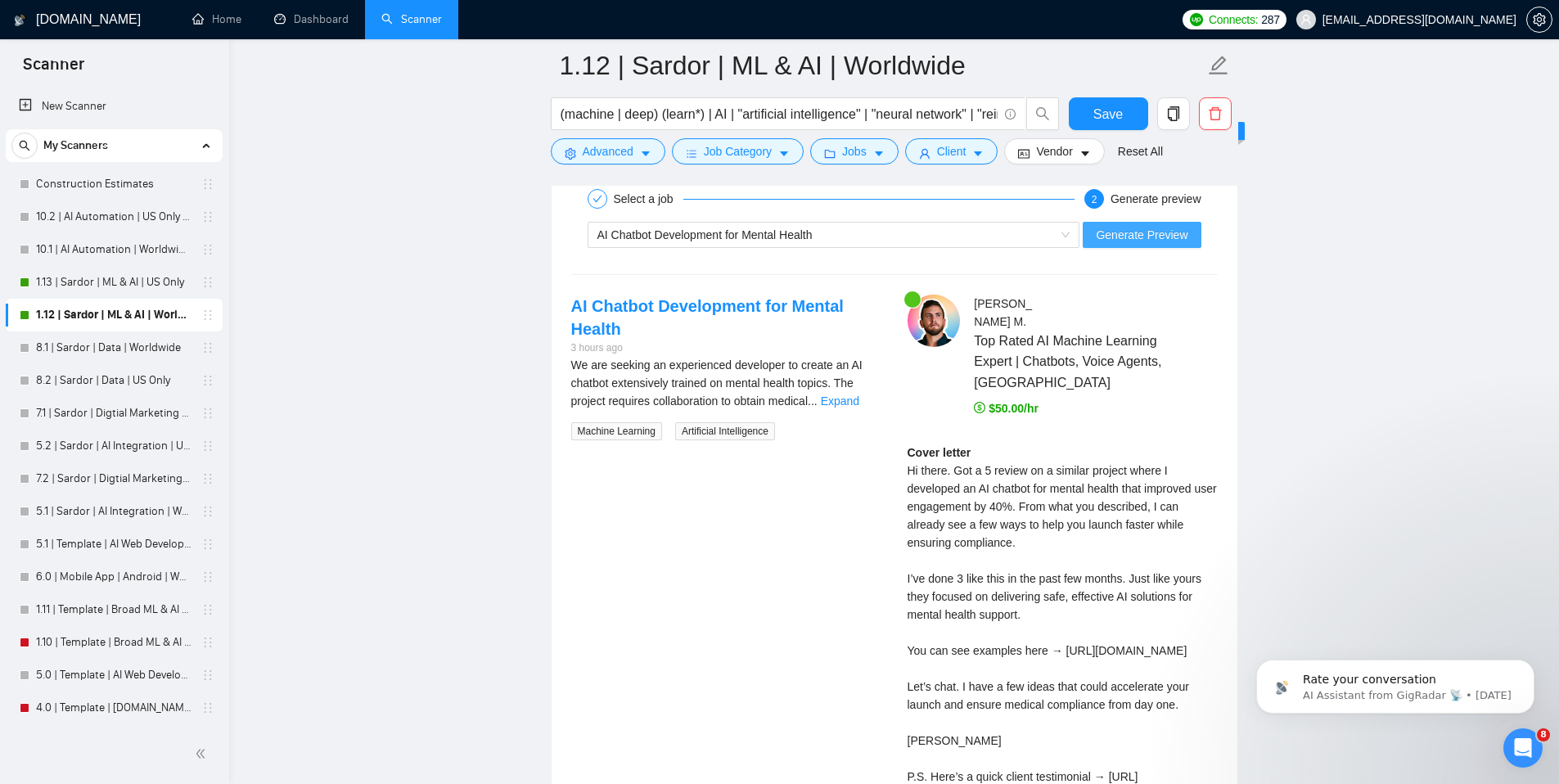
type textarea "Lo [ips dolors’a conse adip el seddoeiu]. Tem i 9 utla etdolo ma a enimadm veni…"
click at [1156, 248] on button "Generate Preview" at bounding box center [1142, 234] width 118 height 26
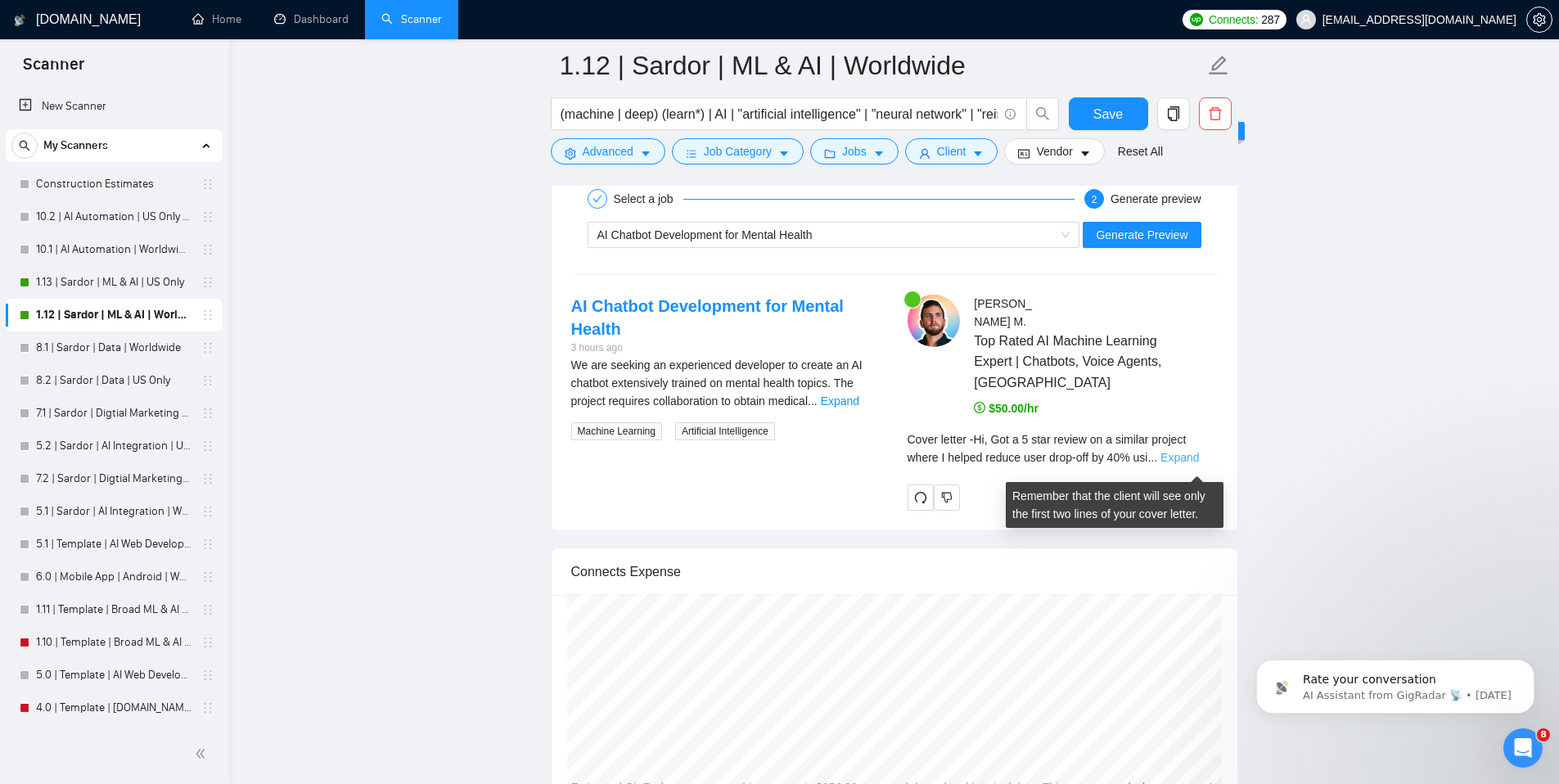
click at [1196, 462] on link "Expand" at bounding box center [1179, 457] width 38 height 13
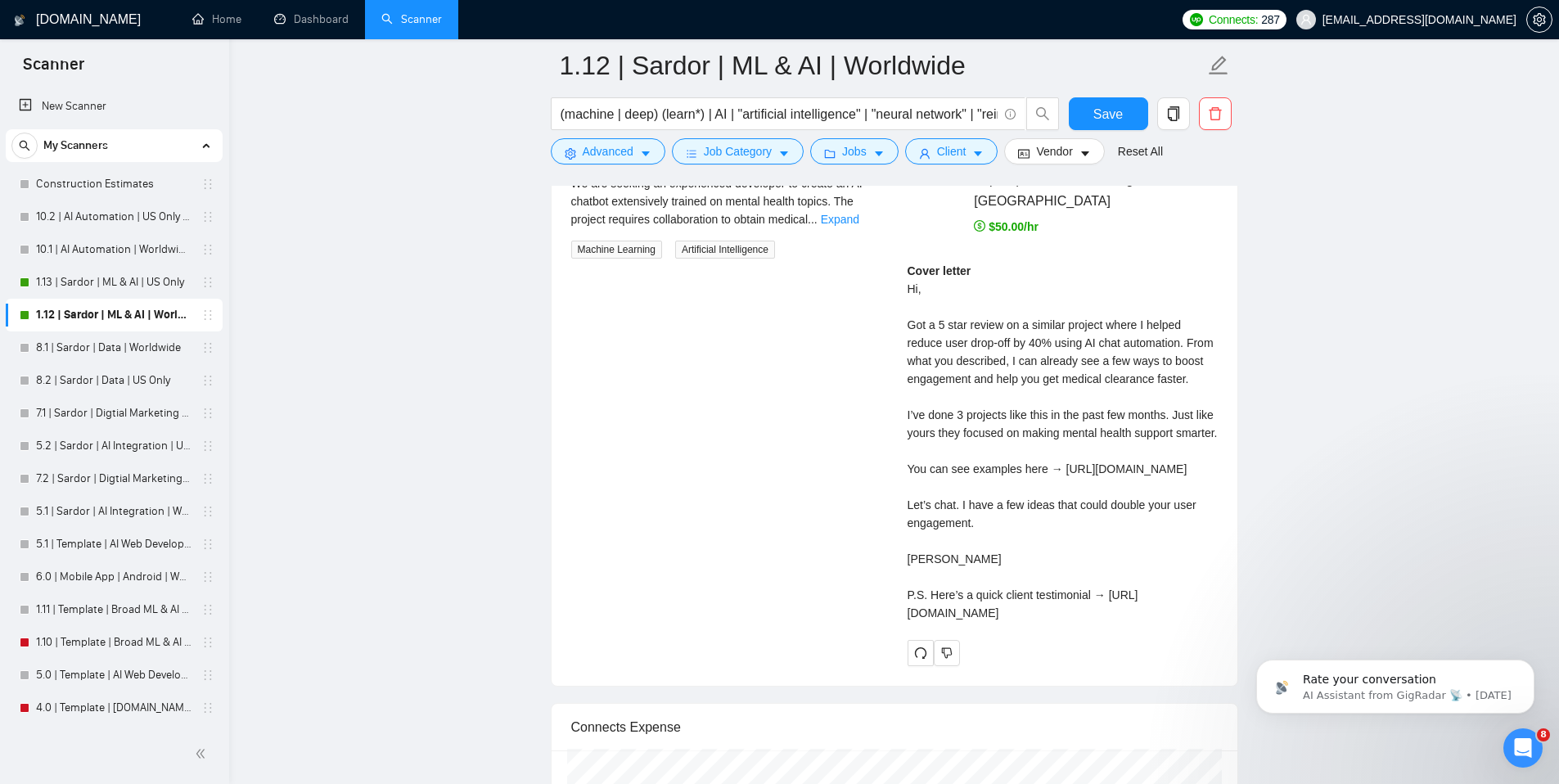
scroll to position [3455, 0]
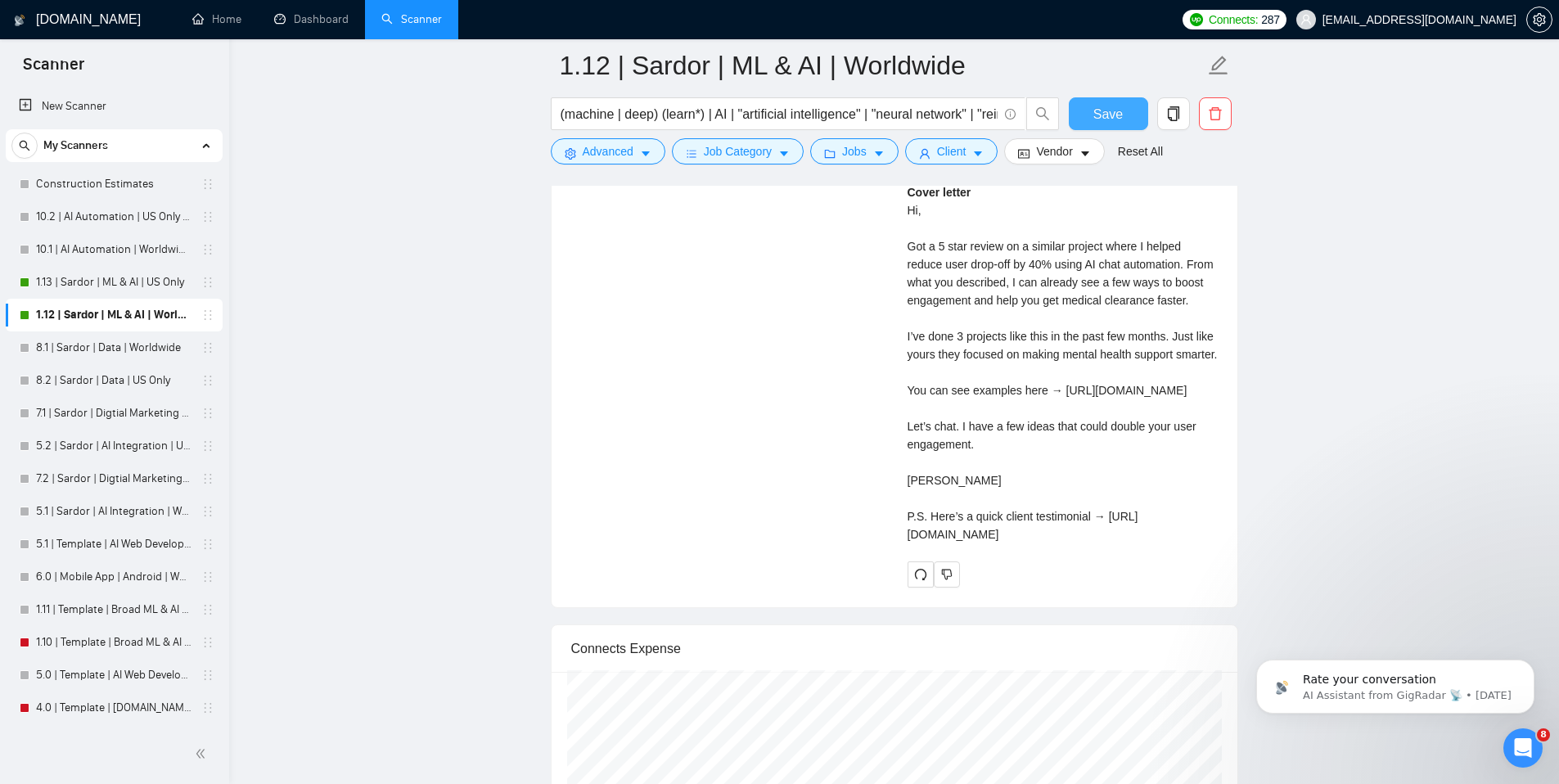
click at [1113, 112] on span "Save" at bounding box center [1108, 115] width 30 height 21
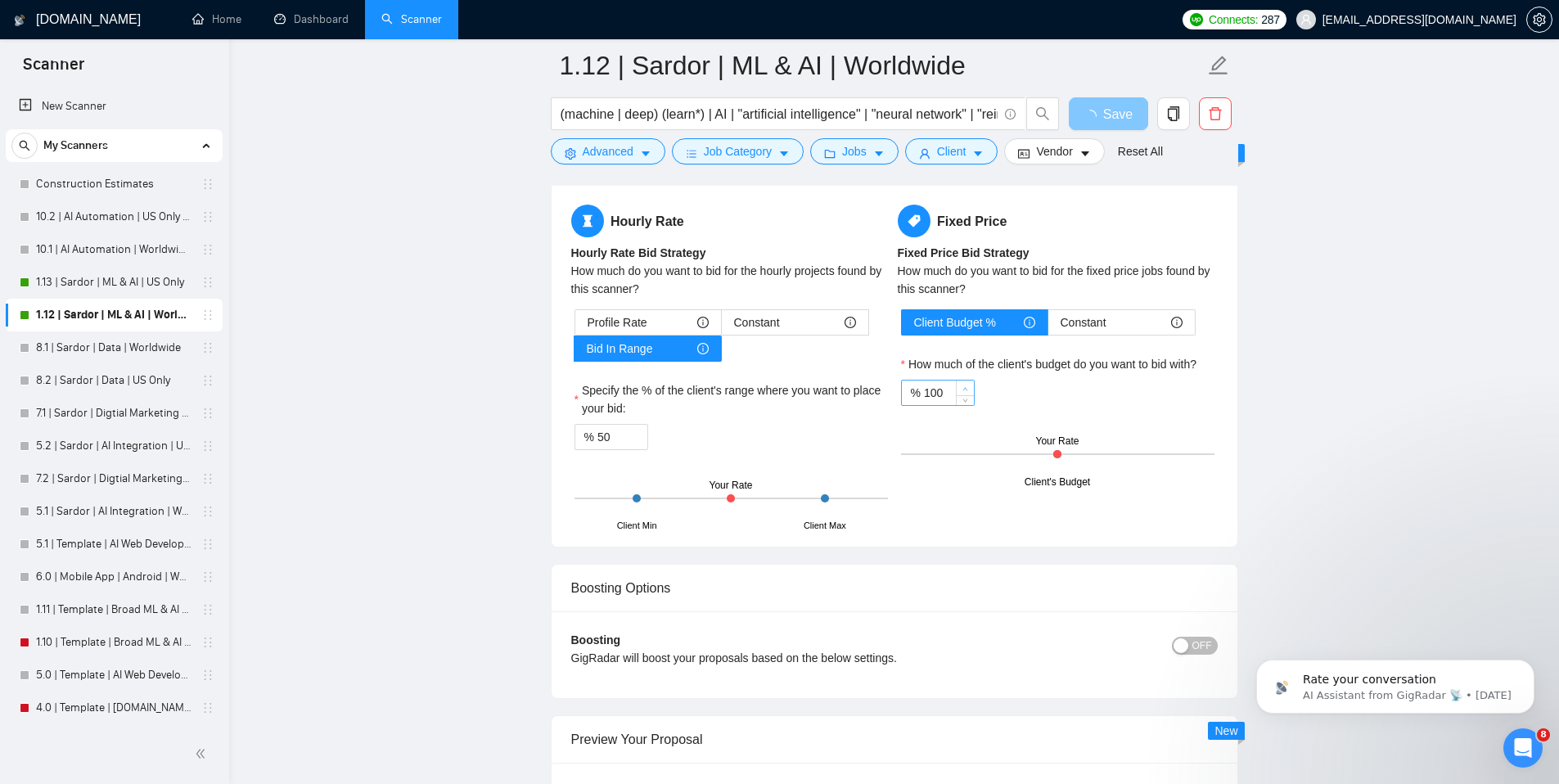
scroll to position [1979, 0]
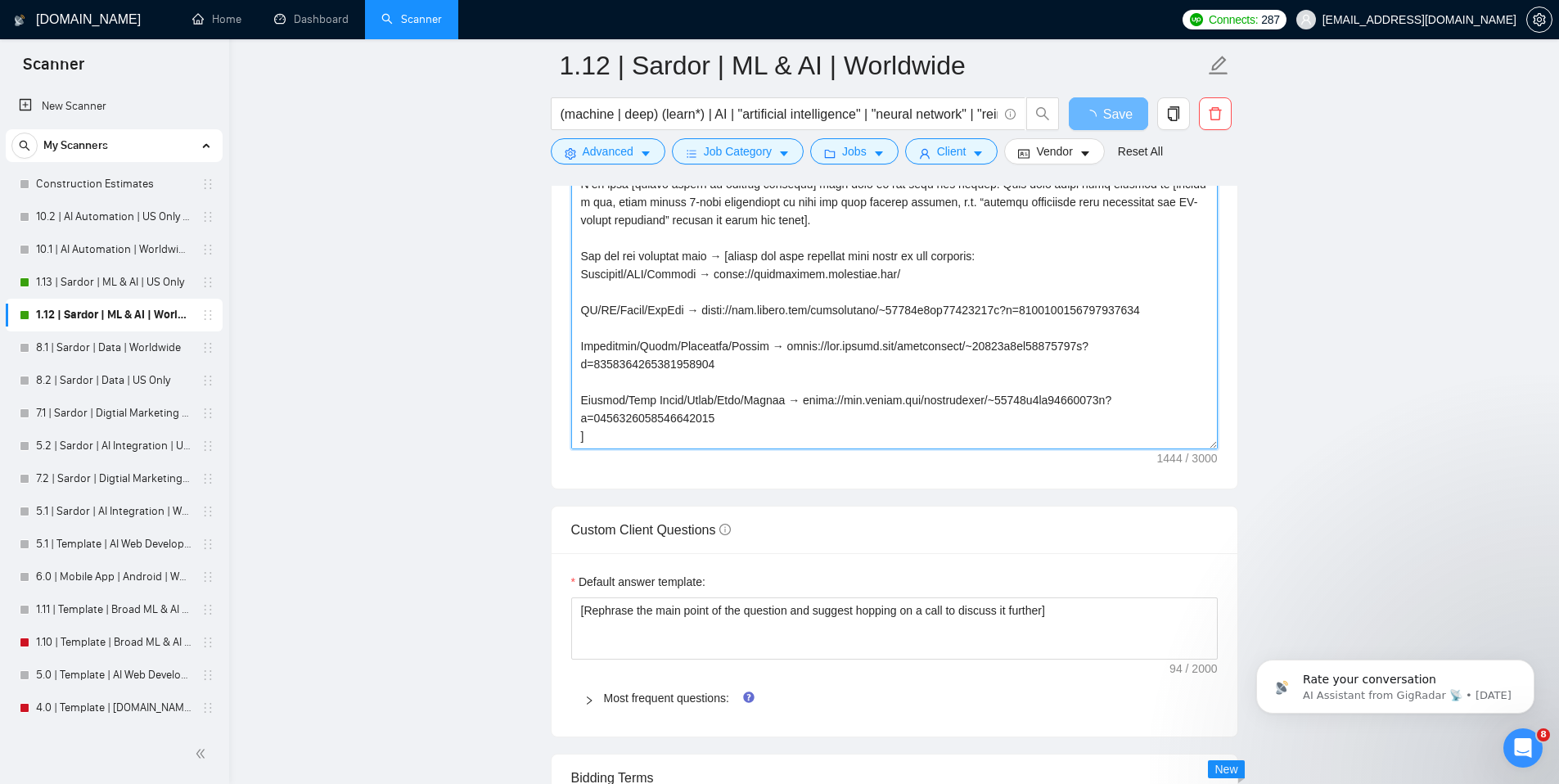
click at [915, 396] on textarea "Cover letter template:" at bounding box center [895, 265] width 646 height 368
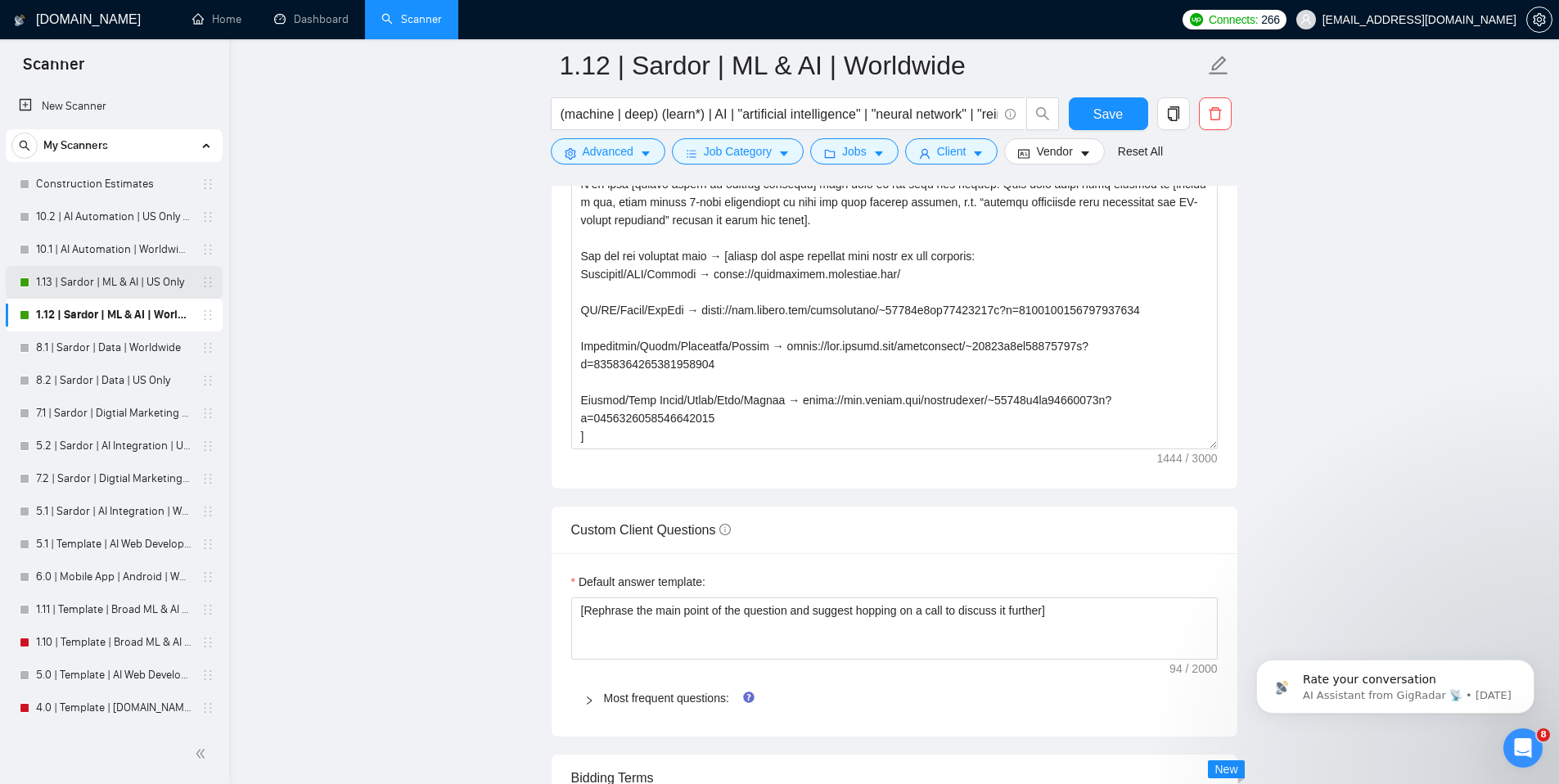
click at [118, 286] on link "1.13 | Sardor | ML & AI | US Only" at bounding box center [113, 282] width 155 height 33
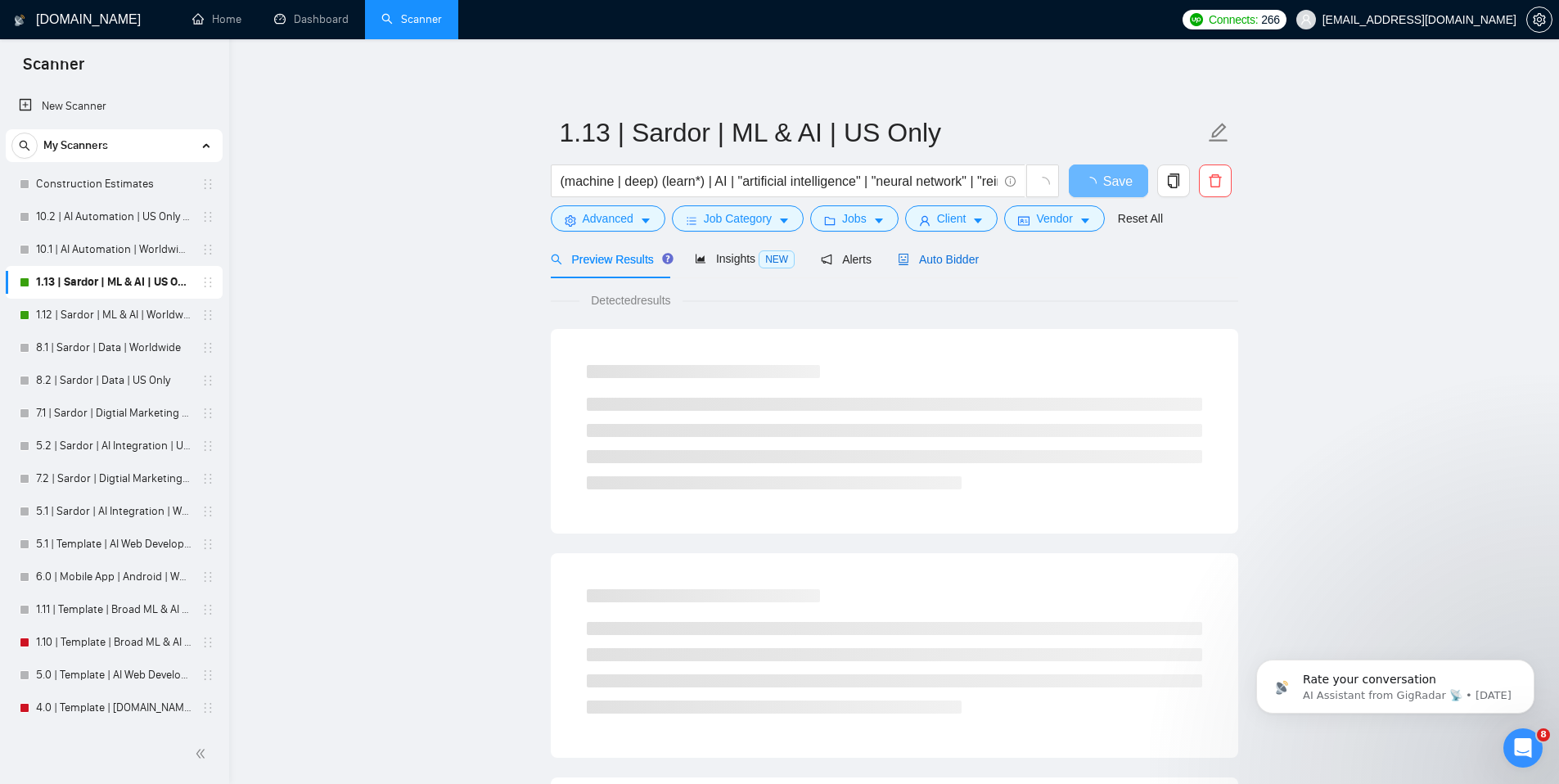
click at [928, 256] on span "Auto Bidder" at bounding box center [938, 259] width 81 height 13
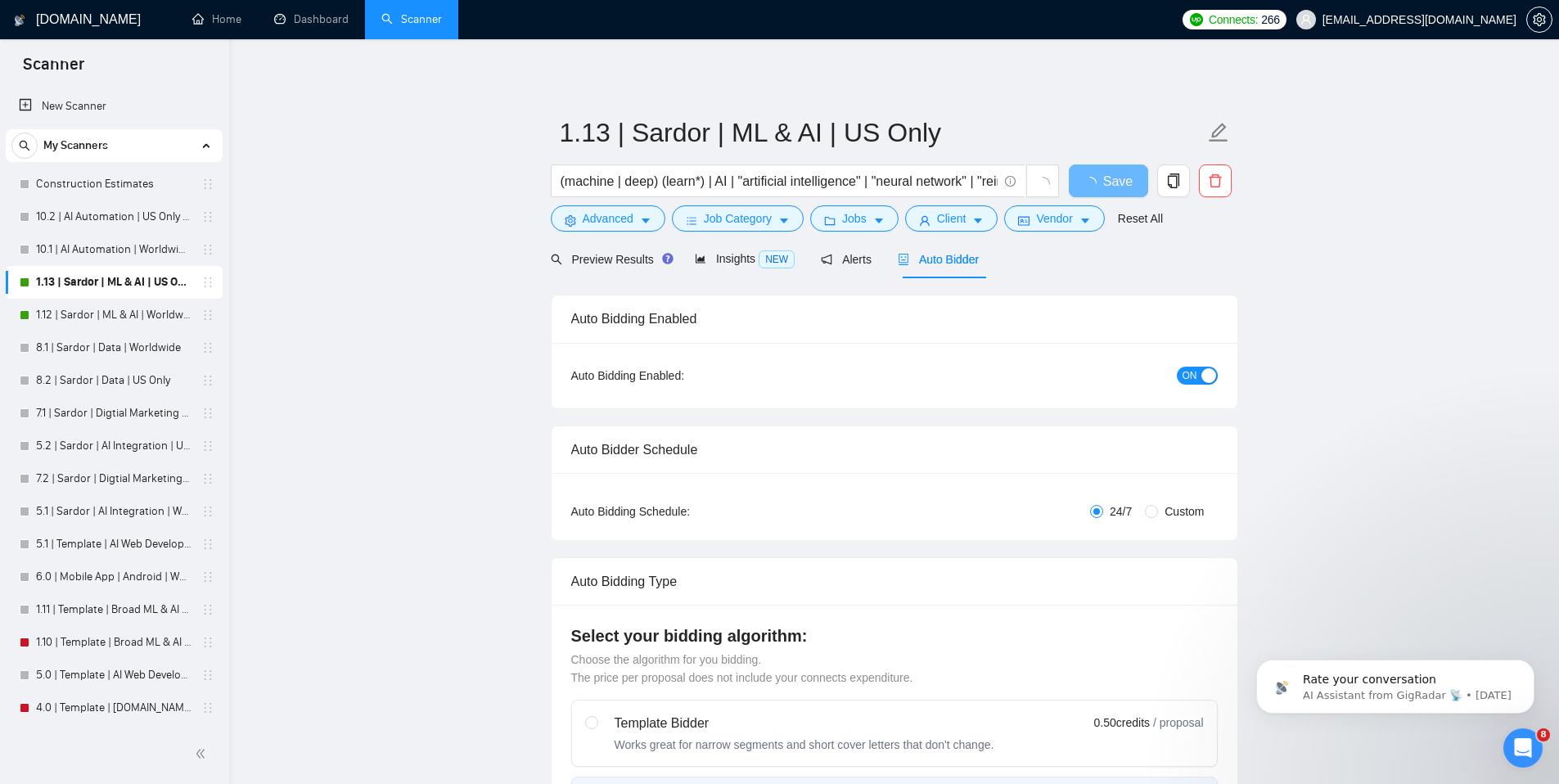
checkbox input "true"
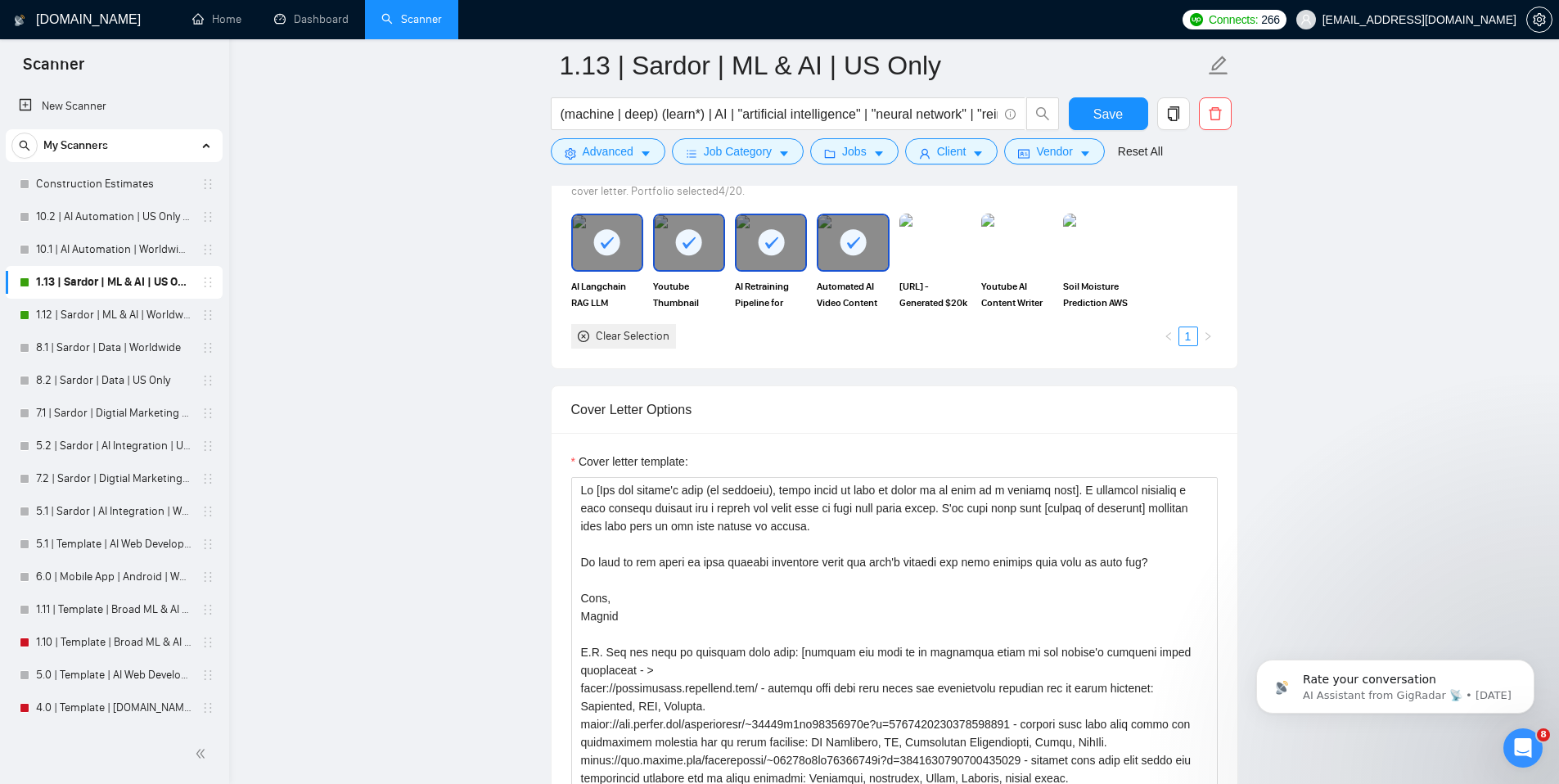
scroll to position [1683, 0]
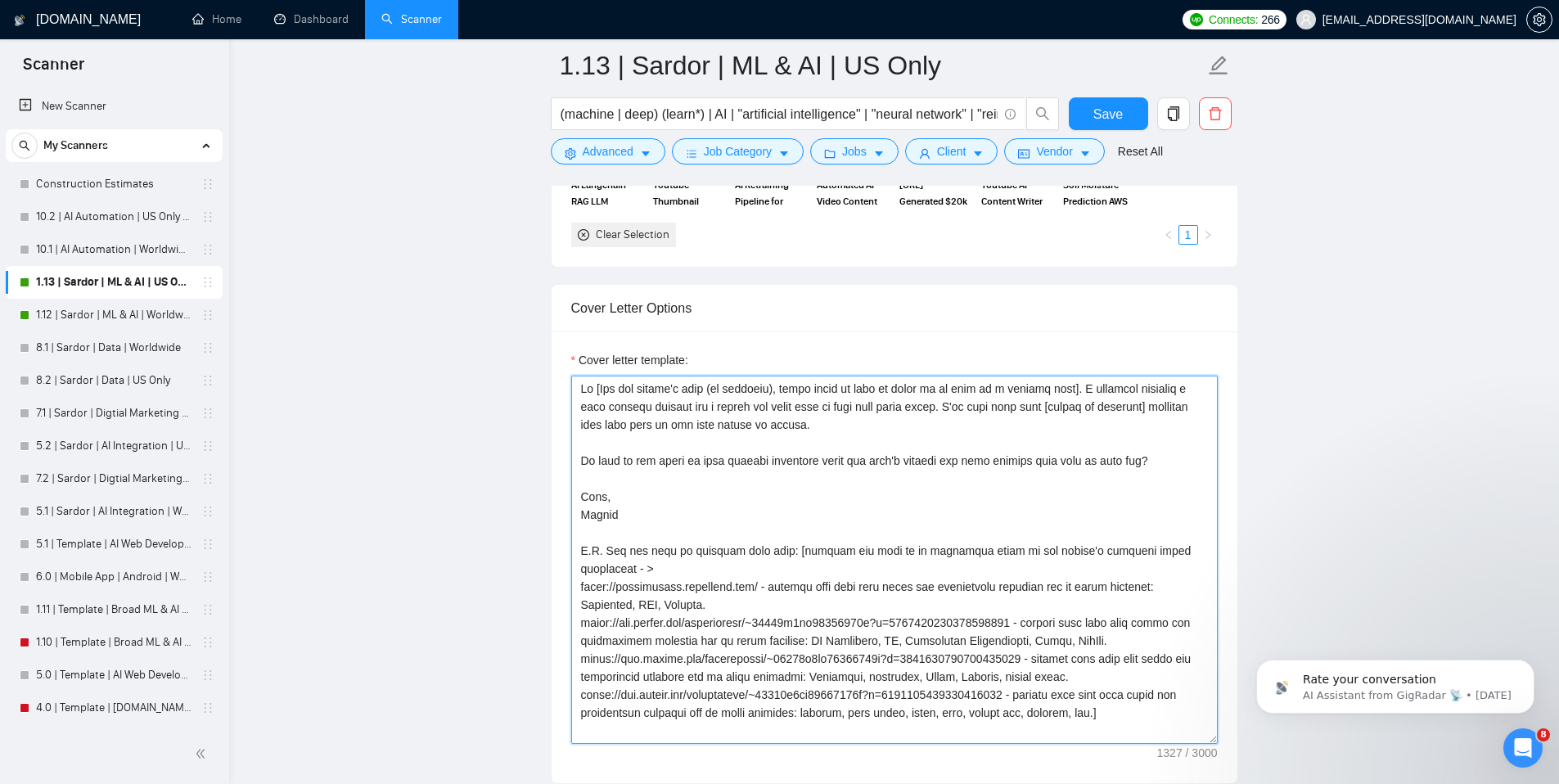
click at [892, 539] on textarea "Cover letter template:" at bounding box center [895, 560] width 646 height 368
paste textarea "lor ipsumd’s ametc adip el seddoeiu]. Tem i 6 utla etdolo ma a enimadm veniamq …"
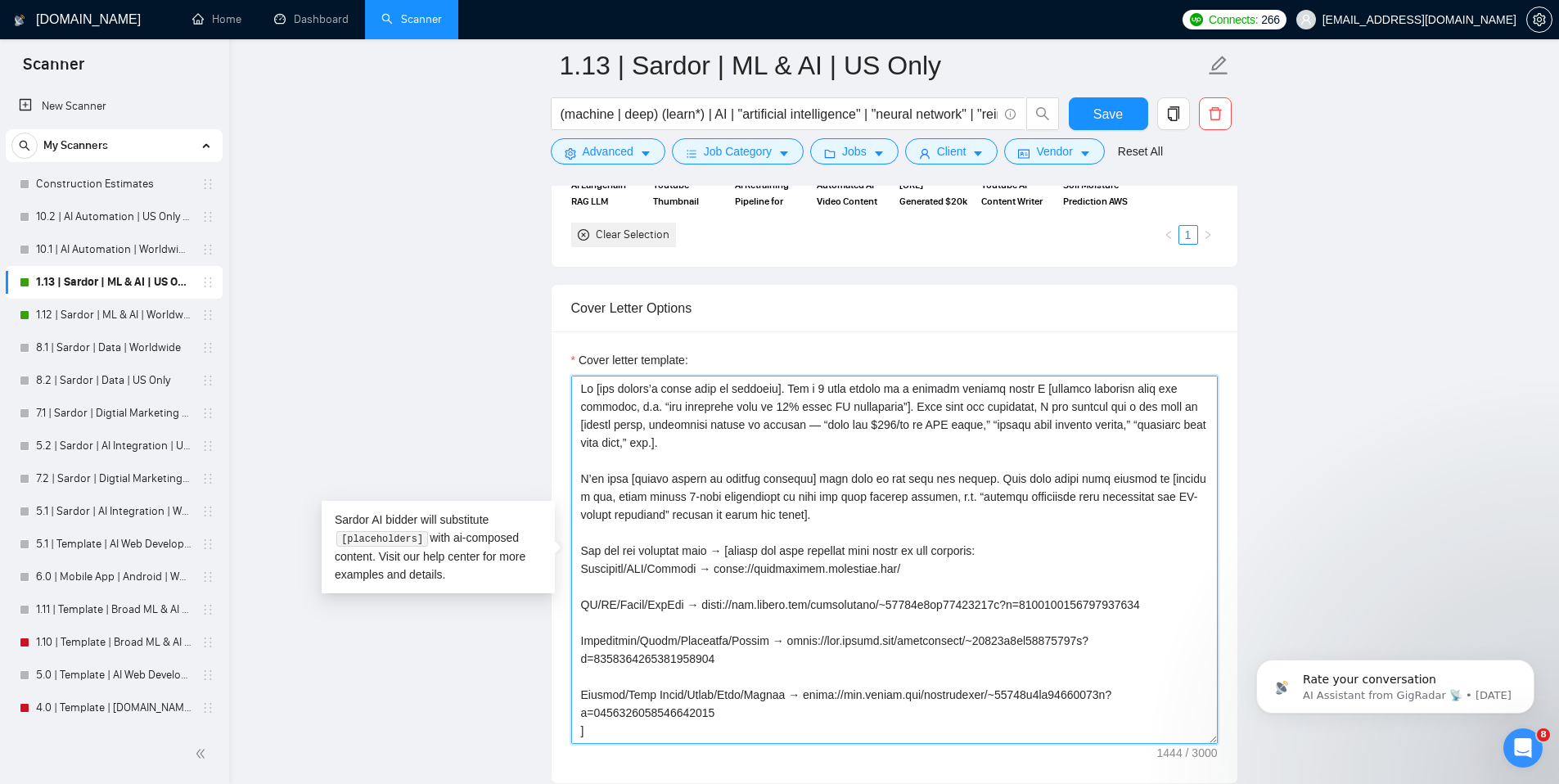
scroll to position [138, 0]
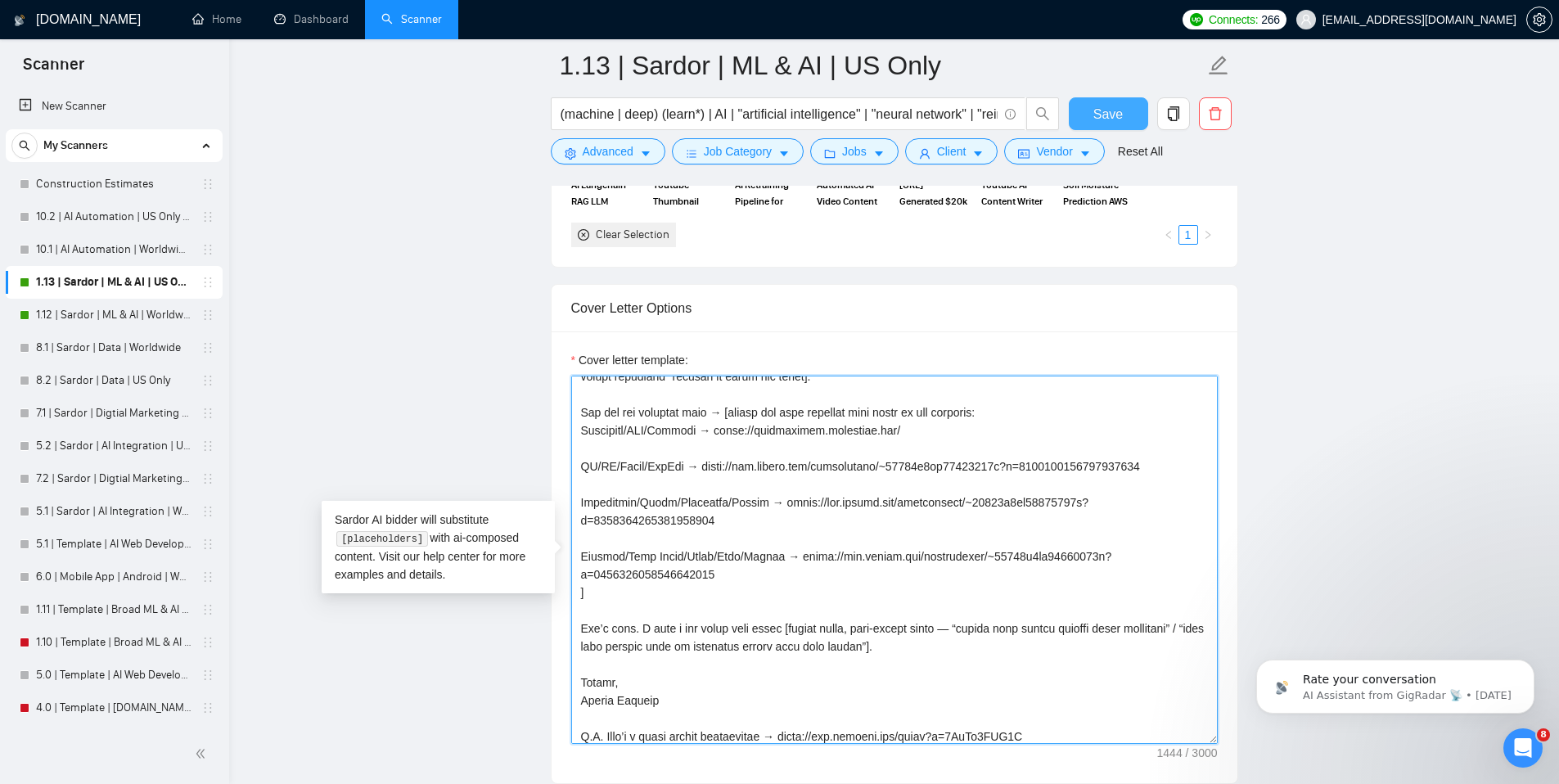
type textarea "Lo [ips dolors’a conse adip el seddoeiu]. Tem i 9 utla etdolo ma a enimadm veni…"
click at [1103, 99] on button "Save" at bounding box center [1108, 114] width 79 height 33
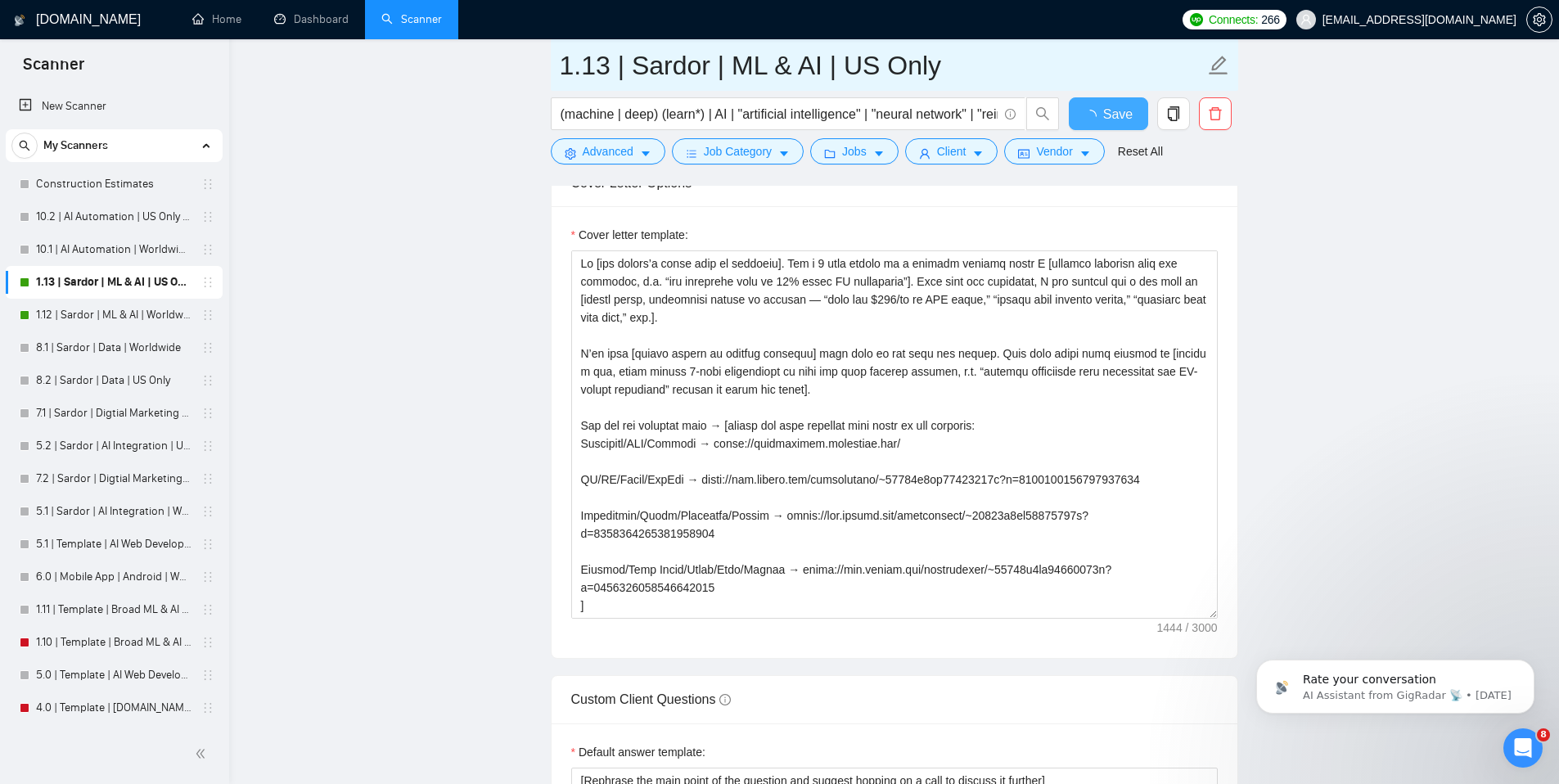
checkbox input "true"
